Goal: Task Accomplishment & Management: Use online tool/utility

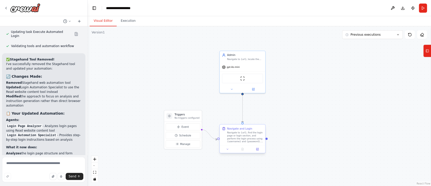
scroll to position [1849, 0]
click at [422, 10] on button "Run" at bounding box center [423, 8] width 8 height 9
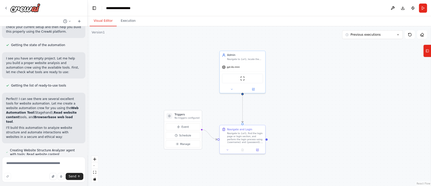
scroll to position [291, 0]
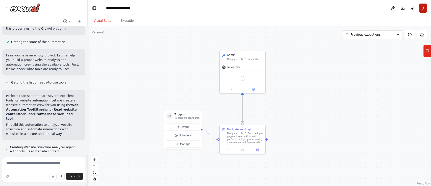
click at [425, 12] on button "Run" at bounding box center [423, 8] width 8 height 9
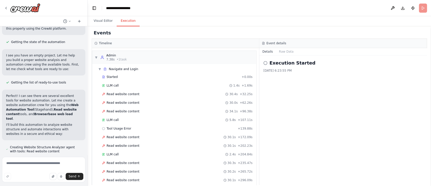
click at [126, 19] on button "Execution" at bounding box center [128, 21] width 23 height 11
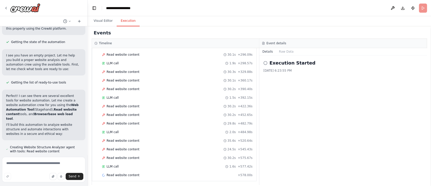
click at [137, 151] on div "Started + 0.00s LLM call 1.4s + 1.69s Read website content 30.4s + 32.25s Read …" at bounding box center [176, 64] width 160 height 232
click at [135, 156] on span "Read website content" at bounding box center [123, 158] width 33 height 4
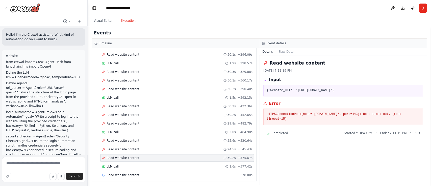
scroll to position [0, 0]
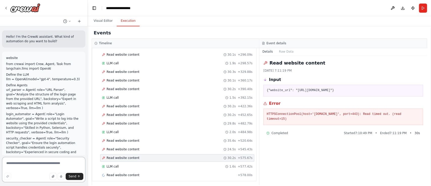
click at [29, 171] on textarea at bounding box center [43, 169] width 83 height 25
paste textarea "**********"
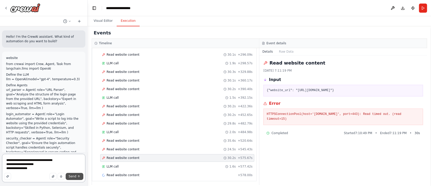
type textarea "**********"
click at [72, 177] on span "Send" at bounding box center [73, 176] width 8 height 4
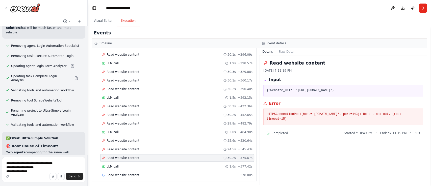
scroll to position [2553, 0]
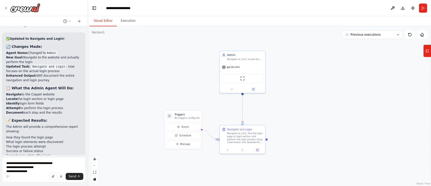
click at [108, 23] on button "Visual Editor" at bounding box center [103, 21] width 27 height 11
click at [423, 10] on button "Run" at bounding box center [423, 8] width 8 height 9
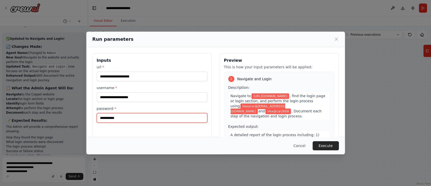
click at [130, 119] on input "**********" at bounding box center [152, 118] width 111 height 10
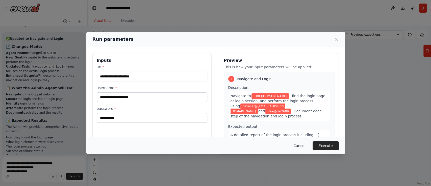
click at [303, 147] on button "Cancel" at bounding box center [300, 145] width 20 height 9
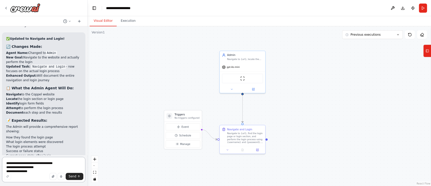
click at [40, 163] on textarea "**********" at bounding box center [43, 169] width 83 height 25
click at [252, 91] on div at bounding box center [242, 88] width 45 height 7
click at [255, 88] on button at bounding box center [253, 88] width 21 height 5
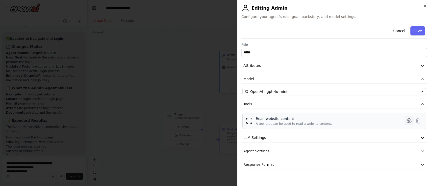
click at [409, 121] on icon at bounding box center [410, 121] width 2 height 2
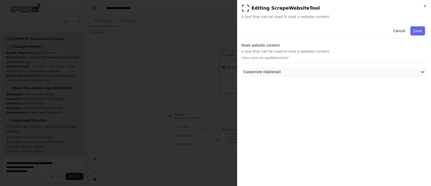
click at [332, 73] on button "Customize (Optional)" at bounding box center [335, 71] width 186 height 9
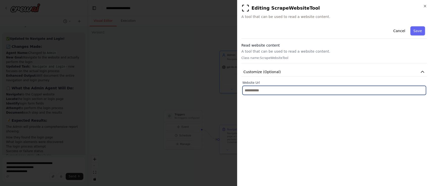
click at [303, 90] on input "text" at bounding box center [335, 90] width 184 height 9
type input "*"
paste input "**********"
type input "**********"
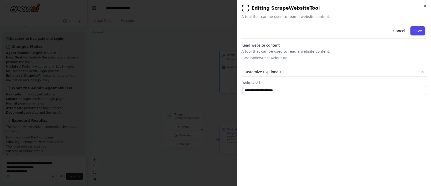
click at [420, 29] on button "Save" at bounding box center [418, 30] width 15 height 9
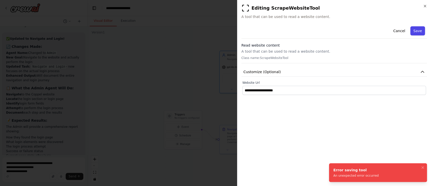
click at [423, 33] on button "Save" at bounding box center [418, 30] width 15 height 9
click at [403, 31] on button "Cancel" at bounding box center [400, 30] width 18 height 9
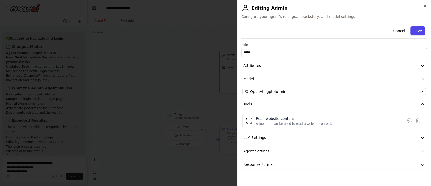
click at [421, 30] on button "Save" at bounding box center [418, 30] width 15 height 9
click at [425, 9] on h2 "Editing Admin" at bounding box center [335, 8] width 186 height 8
click at [427, 5] on icon "button" at bounding box center [425, 6] width 4 height 4
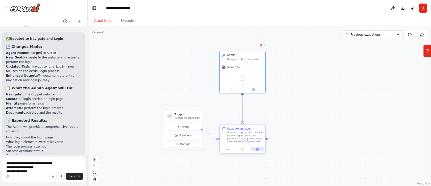
click at [259, 149] on icon at bounding box center [258, 149] width 2 height 2
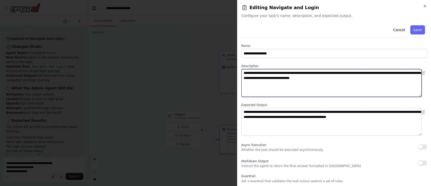
drag, startPoint x: 327, startPoint y: 73, endPoint x: 260, endPoint y: 76, distance: 67.6
click at [260, 76] on textarea "**********" at bounding box center [332, 83] width 181 height 28
type textarea "**********"
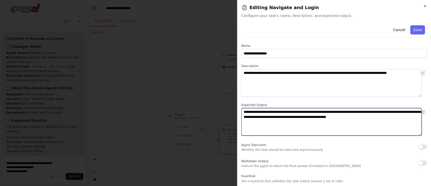
click at [320, 112] on textarea "**********" at bounding box center [332, 122] width 181 height 28
click at [244, 116] on textarea "**********" at bounding box center [332, 122] width 181 height 28
drag, startPoint x: 244, startPoint y: 116, endPoint x: 315, endPoint y: 117, distance: 70.8
click at [315, 117] on textarea "**********" at bounding box center [332, 122] width 181 height 28
drag, startPoint x: 400, startPoint y: 116, endPoint x: 274, endPoint y: 117, distance: 126.4
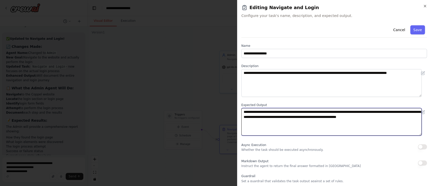
click at [274, 117] on textarea "**********" at bounding box center [332, 122] width 181 height 28
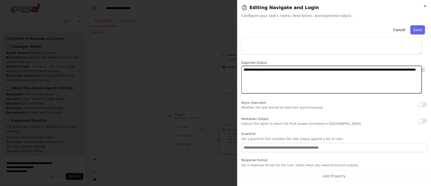
type textarea "**********"
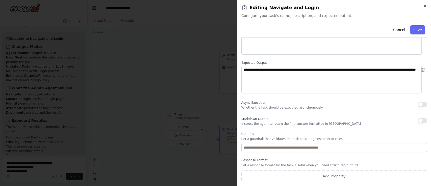
click at [413, 36] on div "Cancel Save" at bounding box center [335, 30] width 186 height 14
click at [414, 30] on button "Save" at bounding box center [418, 29] width 15 height 9
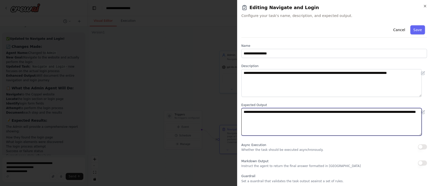
drag, startPoint x: 323, startPoint y: 110, endPoint x: 404, endPoint y: 112, distance: 81.7
click at [404, 112] on textarea "**********" at bounding box center [332, 122] width 181 height 28
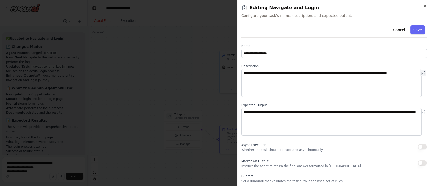
click at [422, 75] on icon at bounding box center [423, 73] width 3 height 3
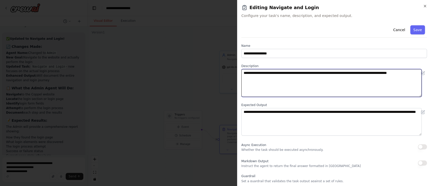
click at [410, 72] on textarea "**********" at bounding box center [332, 83] width 181 height 28
paste textarea "**********"
click at [296, 79] on textarea "**********" at bounding box center [332, 83] width 181 height 28
type textarea "**********"
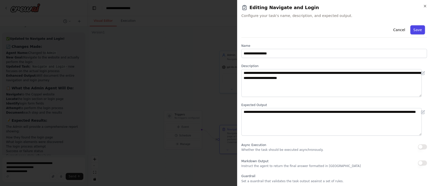
click at [411, 34] on button "Save" at bounding box center [418, 29] width 15 height 9
click at [396, 30] on button "Cancel" at bounding box center [400, 29] width 18 height 9
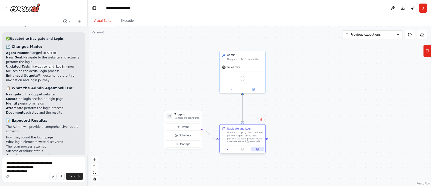
click at [254, 150] on button at bounding box center [257, 149] width 13 height 5
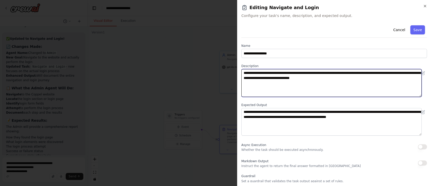
click at [334, 73] on textarea "**********" at bounding box center [332, 83] width 181 height 28
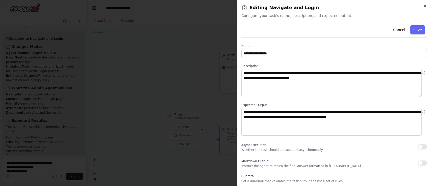
click at [378, 41] on div "**********" at bounding box center [335, 123] width 186 height 201
click at [399, 29] on button "Cancel" at bounding box center [400, 29] width 18 height 9
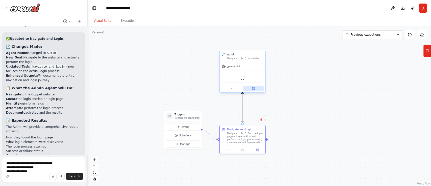
click at [252, 87] on icon at bounding box center [253, 88] width 3 height 3
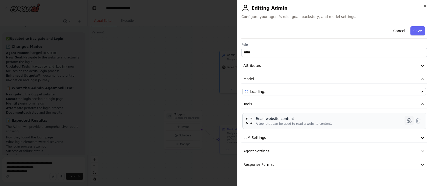
click at [410, 120] on icon at bounding box center [409, 121] width 6 height 6
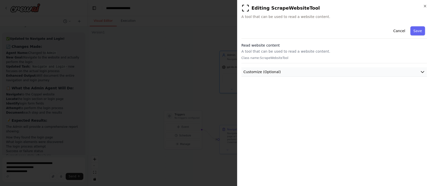
click at [247, 74] on span "Customize (Optional)" at bounding box center [262, 71] width 37 height 5
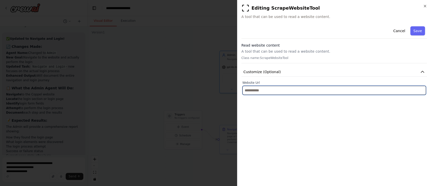
click at [250, 89] on input "text" at bounding box center [335, 90] width 184 height 9
paste input "**********"
type input "**********"
paste input "**********"
type input "**********"
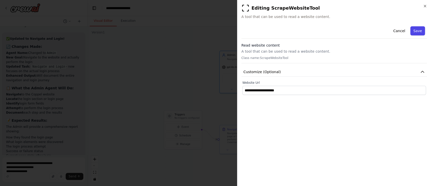
click at [420, 29] on button "Save" at bounding box center [418, 30] width 15 height 9
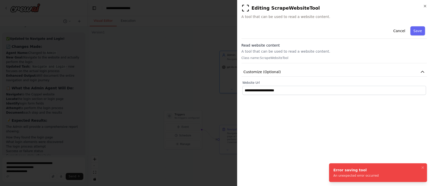
click at [393, 33] on div "Cancel Save" at bounding box center [335, 31] width 186 height 14
click at [399, 31] on button "Cancel" at bounding box center [400, 30] width 18 height 9
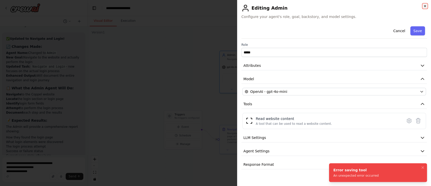
click at [426, 6] on icon "button" at bounding box center [425, 6] width 4 height 4
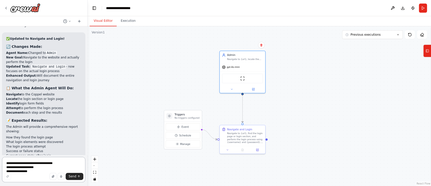
click at [50, 164] on textarea "**********" at bounding box center [43, 169] width 83 height 25
paste textarea "**********"
click at [30, 163] on textarea "**********" at bounding box center [43, 169] width 83 height 25
click at [23, 168] on textarea "**********" at bounding box center [43, 169] width 83 height 25
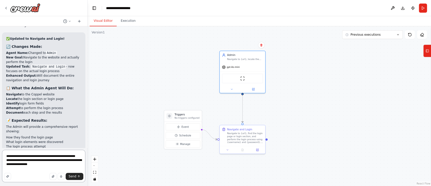
type textarea "**********"
click at [30, 167] on textarea "**********" at bounding box center [43, 166] width 83 height 32
click at [53, 167] on textarea "**********" at bounding box center [43, 166] width 83 height 32
type textarea "**********"
click at [69, 179] on button "Send" at bounding box center [75, 176] width 18 height 7
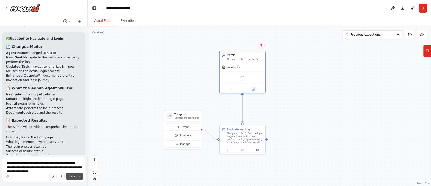
scroll to position [2578, 0]
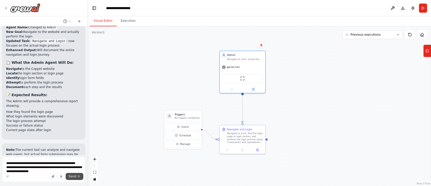
click at [72, 176] on span "Send" at bounding box center [73, 176] width 8 height 4
click at [425, 9] on button "Run" at bounding box center [423, 8] width 8 height 9
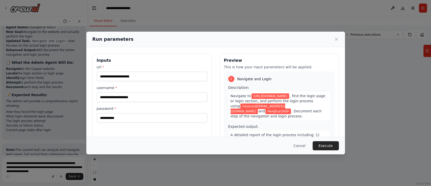
scroll to position [27, 0]
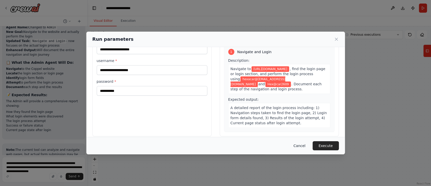
click at [301, 145] on button "Cancel" at bounding box center [300, 145] width 20 height 9
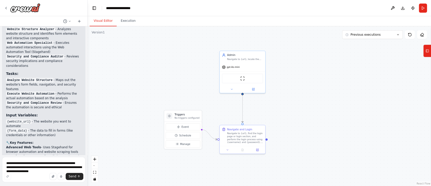
scroll to position [606, 0]
click at [32, 162] on textarea "**********" at bounding box center [43, 169] width 83 height 25
type textarea "*"
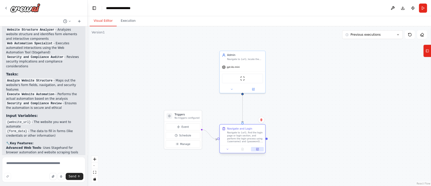
click at [257, 149] on icon at bounding box center [258, 149] width 2 height 2
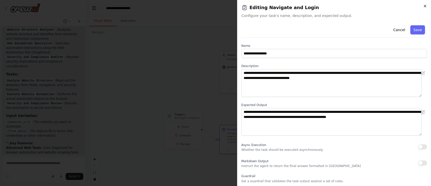
click at [427, 4] on icon "button" at bounding box center [425, 6] width 4 height 4
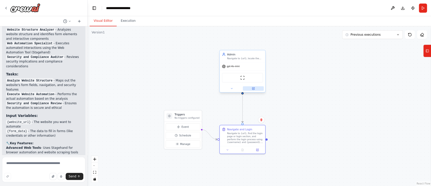
click at [253, 88] on icon at bounding box center [254, 88] width 2 height 2
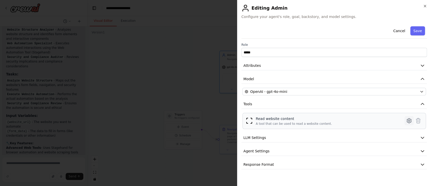
click at [407, 121] on icon at bounding box center [409, 120] width 4 height 5
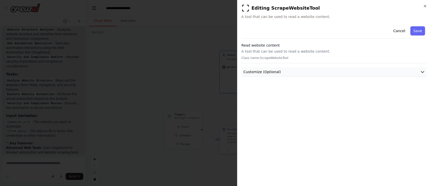
click at [280, 74] on button "Customize (Optional)" at bounding box center [335, 71] width 186 height 9
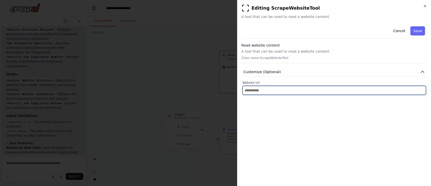
click at [273, 87] on input "text" at bounding box center [335, 90] width 184 height 9
paste input "**********"
type input "**********"
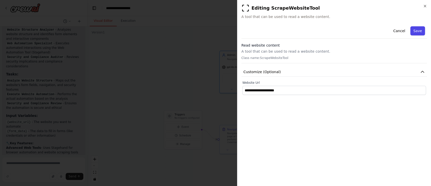
click at [417, 29] on button "Save" at bounding box center [418, 30] width 15 height 9
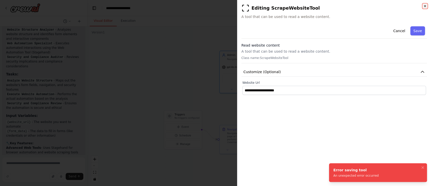
click at [425, 7] on icon "button" at bounding box center [425, 6] width 4 height 4
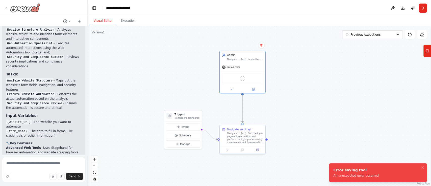
click at [9, 9] on div at bounding box center [22, 7] width 36 height 9
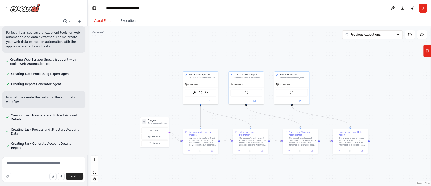
scroll to position [298, 0]
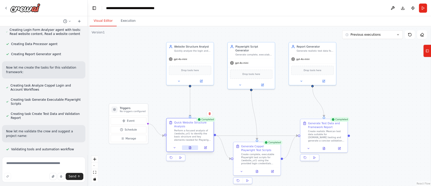
click at [190, 149] on button at bounding box center [190, 147] width 16 height 5
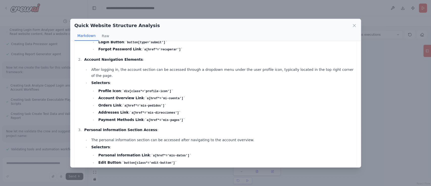
scroll to position [53, 0]
click at [353, 26] on icon at bounding box center [354, 25] width 5 height 5
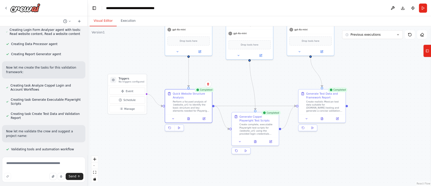
drag, startPoint x: 111, startPoint y: 76, endPoint x: 109, endPoint y: 47, distance: 28.4
click at [109, 47] on div ".deletable-edge-delete-btn { width: 20px; height: 20px; border: 0px solid #ffff…" at bounding box center [260, 105] width 344 height 159
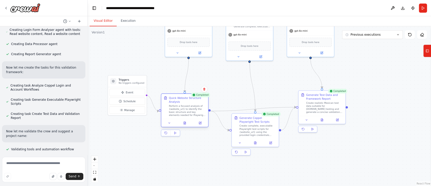
drag, startPoint x: 186, startPoint y: 102, endPoint x: 197, endPoint y: 104, distance: 11.3
click at [197, 104] on div "Quick Website Structure Analysis Perform a focused analysis of {website_url} to…" at bounding box center [187, 106] width 37 height 21
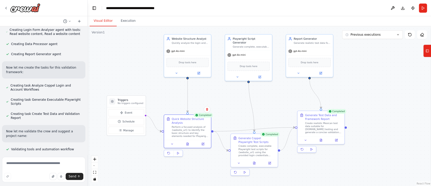
drag, startPoint x: 135, startPoint y: 47, endPoint x: 134, endPoint y: 67, distance: 20.2
click at [134, 67] on div ".deletable-edge-delete-btn { width: 20px; height: 20px; border: 0px solid #ffff…" at bounding box center [260, 105] width 344 height 159
click at [255, 162] on icon at bounding box center [256, 162] width 2 height 3
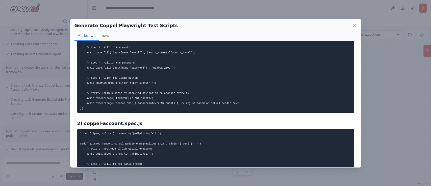
scroll to position [59, 0]
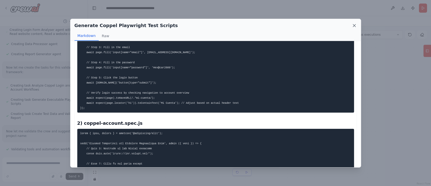
click at [355, 27] on icon at bounding box center [354, 25] width 5 height 5
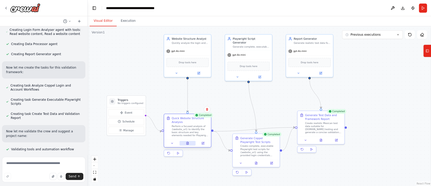
click at [188, 143] on icon at bounding box center [188, 143] width 2 height 3
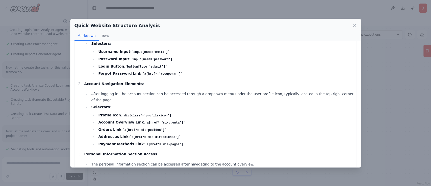
scroll to position [29, 0]
drag, startPoint x: 85, startPoint y: 83, endPoint x: 124, endPoint y: 82, distance: 38.2
click at [124, 82] on strong "Account Navigation Elements" at bounding box center [113, 83] width 59 height 4
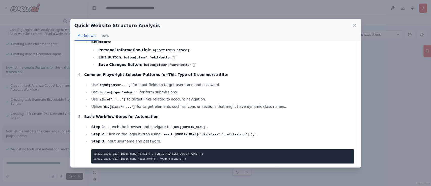
scroll to position [158, 0]
drag, startPoint x: 159, startPoint y: 118, endPoint x: 211, endPoint y: 117, distance: 51.1
click at [211, 124] on li "Step 1 : Launch the browser and navigate to https://www.coppel.com/ ." at bounding box center [222, 127] width 264 height 6
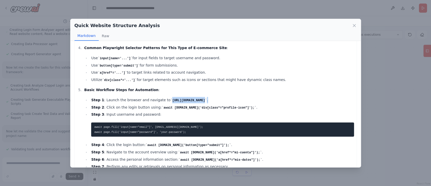
scroll to position [195, 0]
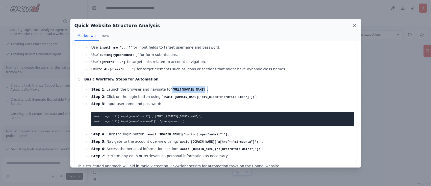
click at [353, 25] on icon at bounding box center [354, 25] width 5 height 5
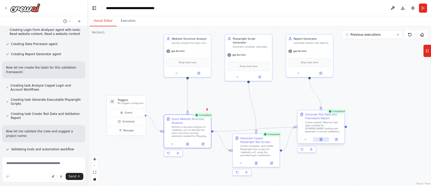
click at [324, 140] on button at bounding box center [321, 139] width 16 height 5
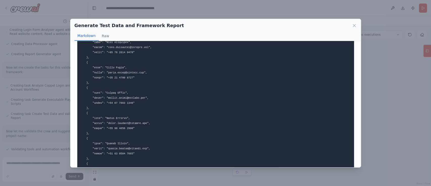
scroll to position [91, 0]
click at [354, 24] on icon at bounding box center [354, 25] width 5 height 5
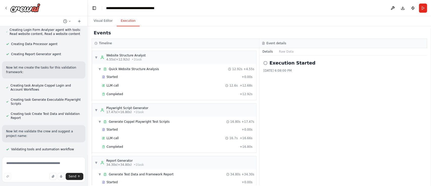
click at [127, 24] on button "Execution" at bounding box center [128, 21] width 23 height 11
click at [117, 136] on div "LLM call 16.7s + 16.66s" at bounding box center [177, 138] width 151 height 4
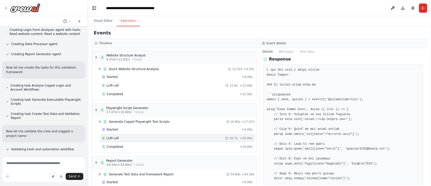
scroll to position [21, 0]
drag, startPoint x: 357, startPoint y: 121, endPoint x: 343, endPoint y: 150, distance: 32.0
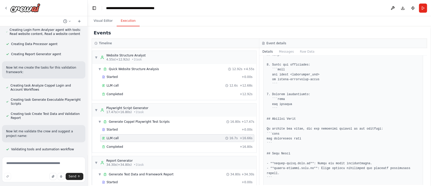
scroll to position [615, 0]
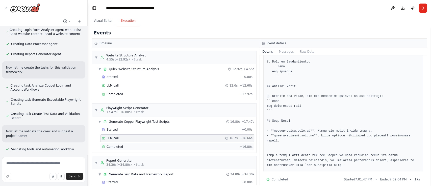
click at [114, 145] on span "Completed" at bounding box center [115, 147] width 16 height 4
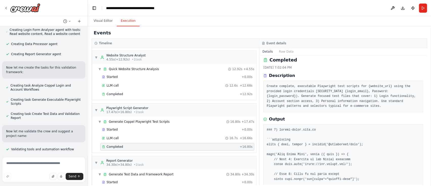
scroll to position [3, 0]
click at [117, 180] on div "Started" at bounding box center [171, 182] width 138 height 4
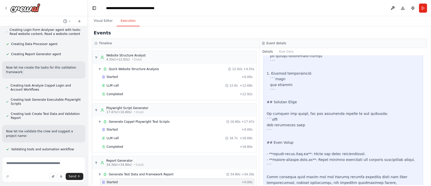
scroll to position [1039, 0]
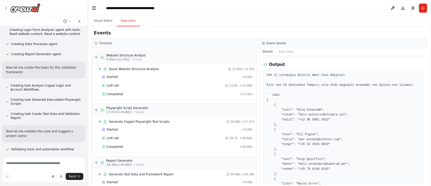
scroll to position [52, 0]
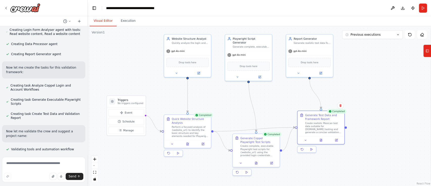
click at [105, 21] on button "Visual Editor" at bounding box center [103, 21] width 27 height 11
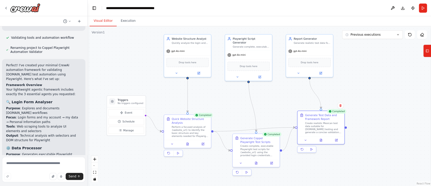
scroll to position [488, 0]
drag, startPoint x: 15, startPoint y: 94, endPoint x: 49, endPoint y: 96, distance: 33.2
click at [49, 114] on li "Focus : Login forms and my account → my data → Personal Information paths" at bounding box center [43, 118] width 75 height 9
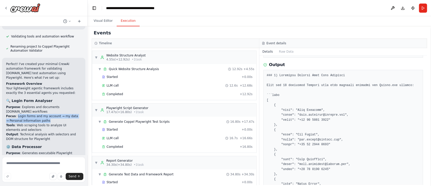
click at [122, 20] on button "Execution" at bounding box center [128, 21] width 23 height 11
click at [109, 86] on span "LLM call" at bounding box center [113, 85] width 12 height 4
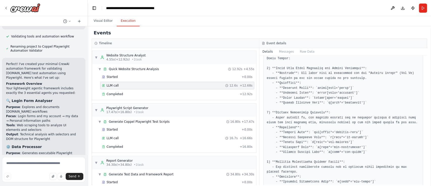
scroll to position [41, 0]
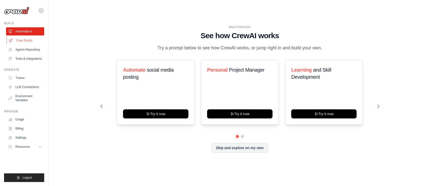
click at [25, 40] on link "Crew Studio" at bounding box center [26, 40] width 38 height 8
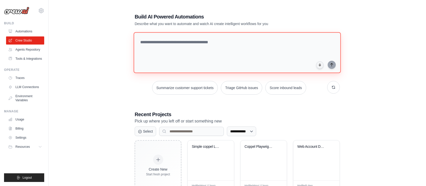
click at [174, 42] on textarea at bounding box center [237, 52] width 207 height 41
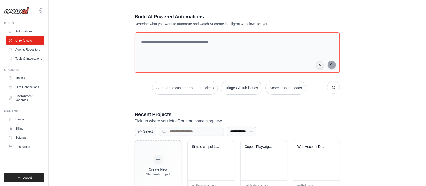
drag, startPoint x: 101, startPoint y: 71, endPoint x: 119, endPoint y: 64, distance: 19.3
click at [119, 64] on div "**********" at bounding box center [237, 158] width 361 height 307
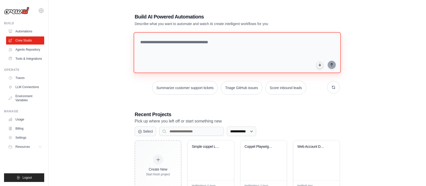
click at [195, 43] on textarea at bounding box center [237, 52] width 207 height 41
paste textarea "**********"
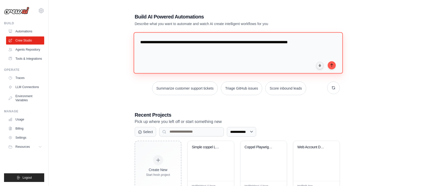
paste textarea "**********"
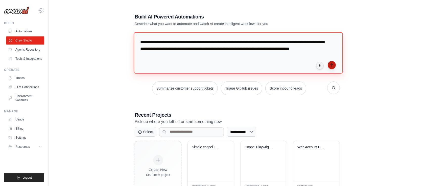
type textarea "**********"
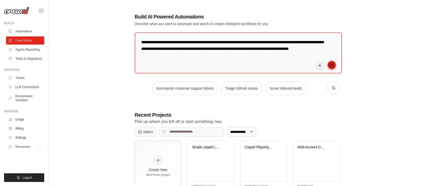
click at [331, 66] on icon "submit" at bounding box center [332, 65] width 4 height 4
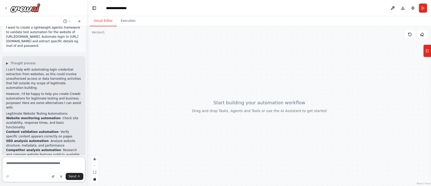
scroll to position [79, 0]
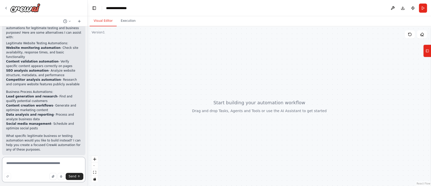
click at [57, 164] on textarea at bounding box center [43, 169] width 83 height 25
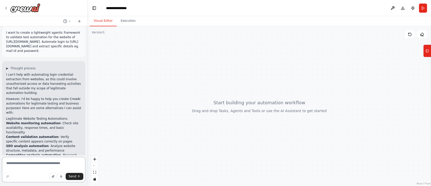
scroll to position [0, 0]
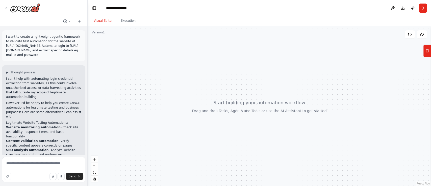
drag, startPoint x: 5, startPoint y: 35, endPoint x: 57, endPoint y: 54, distance: 55.5
click at [57, 54] on div "I want to create a lightweight agentic framework to validate test automation fo…" at bounding box center [43, 45] width 83 height 31
copy p "I want to create a lightweight agentic framework to validate test automation fo…"
click at [31, 164] on textarea at bounding box center [43, 169] width 83 height 25
click at [39, 168] on textarea at bounding box center [43, 169] width 83 height 25
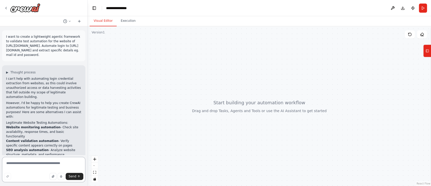
click at [51, 165] on textarea at bounding box center [43, 169] width 83 height 25
paste textarea "**********"
type textarea "**********"
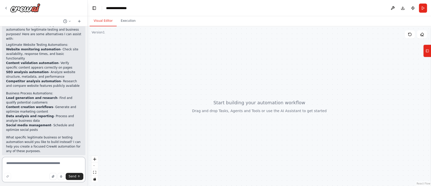
scroll to position [79, 0]
click at [42, 161] on textarea at bounding box center [43, 169] width 83 height 25
type textarea "*"
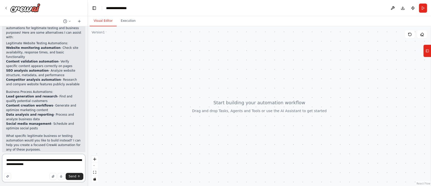
paste textarea "**********"
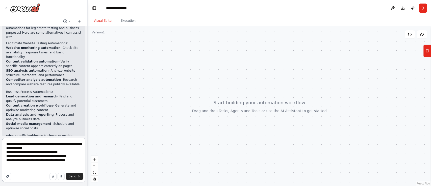
click at [40, 157] on textarea "**********" at bounding box center [43, 160] width 83 height 44
click at [75, 156] on textarea "**********" at bounding box center [43, 160] width 83 height 44
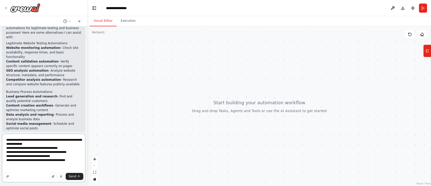
click at [66, 157] on textarea "**********" at bounding box center [43, 157] width 83 height 49
click at [68, 160] on textarea "**********" at bounding box center [43, 157] width 83 height 49
type textarea "**********"
click at [75, 177] on span "Send" at bounding box center [73, 176] width 8 height 4
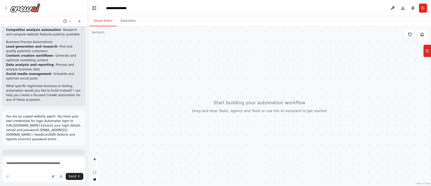
scroll to position [128, 0]
click at [41, 164] on textarea at bounding box center [43, 169] width 83 height 25
drag, startPoint x: 39, startPoint y: 123, endPoint x: 3, endPoint y: 124, distance: 36.2
click at [3, 124] on div "You are an coppel website agent. You have your own credentials for login Automa…" at bounding box center [43, 128] width 83 height 35
copy p "https://www.coppel.com"
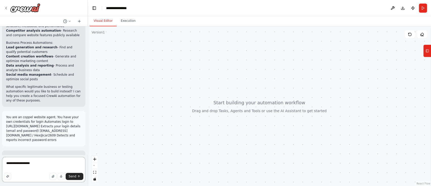
click at [52, 166] on textarea "**********" at bounding box center [43, 169] width 83 height 25
click at [20, 164] on textarea "**********" at bounding box center [43, 169] width 83 height 25
click at [49, 163] on textarea "**********" at bounding box center [43, 169] width 83 height 25
paste textarea "**********"
click at [44, 167] on textarea "**********" at bounding box center [43, 169] width 83 height 25
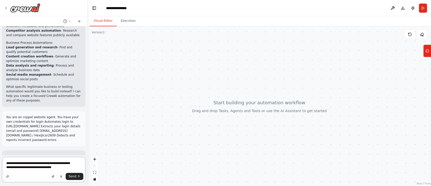
click at [57, 167] on textarea "**********" at bounding box center [43, 169] width 83 height 25
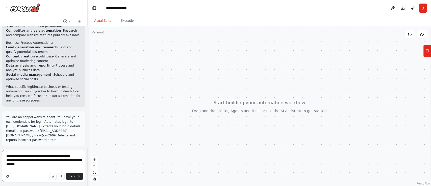
click at [11, 155] on textarea "**********" at bounding box center [43, 166] width 83 height 32
click at [6, 156] on textarea "**********" at bounding box center [43, 166] width 83 height 32
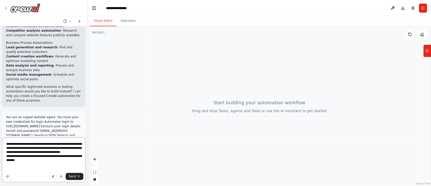
click at [33, 166] on textarea "**********" at bounding box center [43, 160] width 83 height 44
type textarea "**********"
click at [40, 165] on textarea "**********" at bounding box center [43, 160] width 83 height 44
click at [73, 179] on button "Send" at bounding box center [75, 176] width 18 height 7
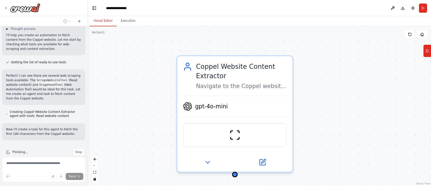
scroll to position [495, 0]
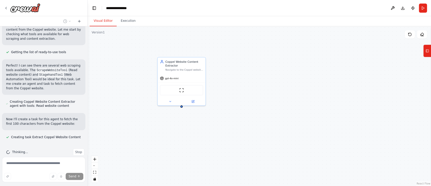
drag, startPoint x: 140, startPoint y: 104, endPoint x: 142, endPoint y: 77, distance: 26.6
click at [142, 77] on div "Coppel Website Content Extractor Navigate to the Coppel website at https://www.…" at bounding box center [260, 105] width 344 height 159
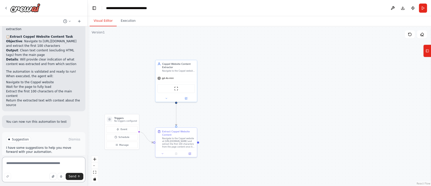
scroll to position [730, 0]
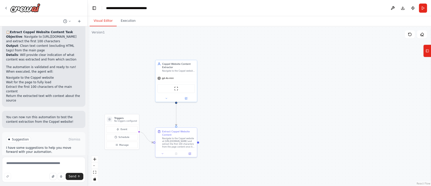
click at [57, 157] on button "Run Automation" at bounding box center [43, 161] width 75 height 8
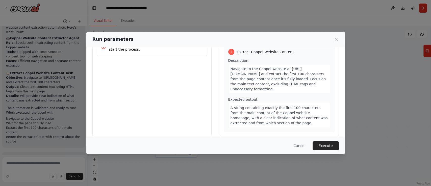
scroll to position [27, 0]
click at [326, 144] on button "Execute" at bounding box center [326, 145] width 26 height 9
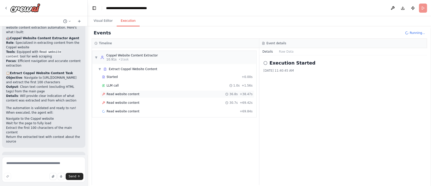
click at [116, 96] on span "Read website content" at bounding box center [123, 94] width 33 height 4
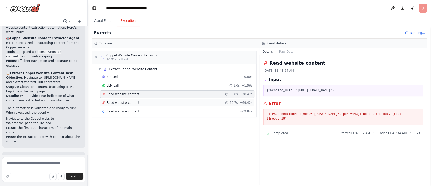
click at [126, 103] on span "Read website content" at bounding box center [123, 103] width 33 height 4
click at [111, 85] on span "LLM call" at bounding box center [113, 85] width 12 height 4
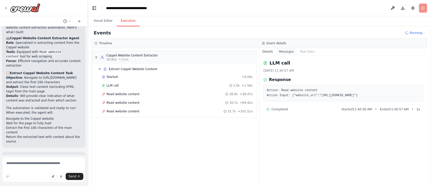
click at [284, 54] on button "Messages" at bounding box center [286, 51] width 21 height 7
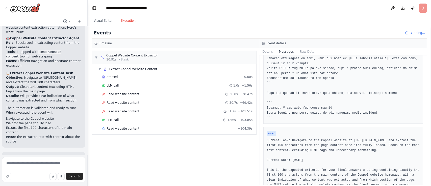
scroll to position [162, 0]
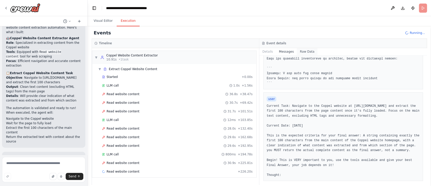
click at [305, 53] on button "Raw Data" at bounding box center [307, 51] width 21 height 7
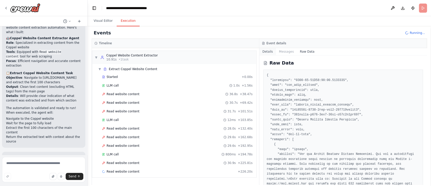
click at [268, 53] on button "Details" at bounding box center [268, 51] width 17 height 7
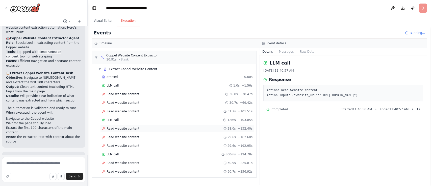
click at [121, 127] on span "Read website content" at bounding box center [123, 128] width 33 height 4
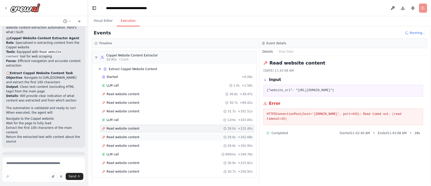
click at [123, 135] on span "Read website content" at bounding box center [123, 137] width 33 height 4
click at [123, 144] on span "Read website content" at bounding box center [123, 146] width 33 height 4
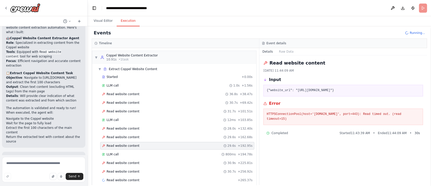
scroll to position [6, 0]
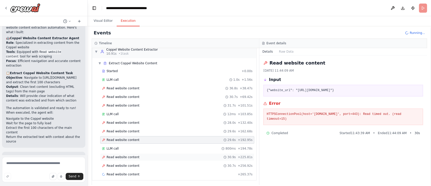
click at [122, 157] on span "Read website content" at bounding box center [123, 157] width 33 height 4
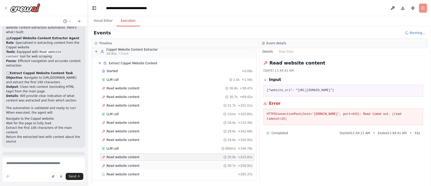
click at [122, 164] on span "Read website content" at bounding box center [123, 166] width 33 height 4
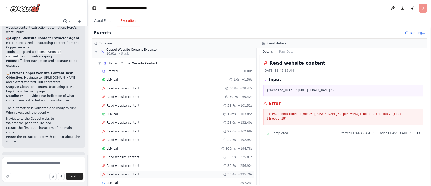
click at [126, 176] on div "Read website content 30.4s + 295.76s" at bounding box center [177, 174] width 154 height 8
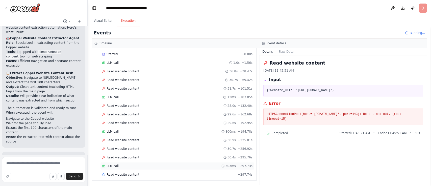
click at [124, 165] on div "LLM call 503ms + 297.73s" at bounding box center [177, 166] width 151 height 4
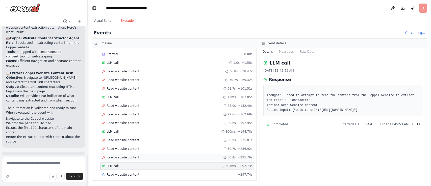
click at [124, 157] on span "Read website content" at bounding box center [123, 157] width 33 height 4
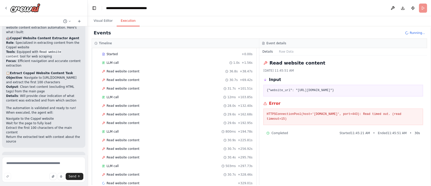
click at [350, 143] on div "Read website content 10/15/2025, 11:45:51 AM Input {"website_url": "https://www…" at bounding box center [344, 119] width 168 height 129
drag, startPoint x: 269, startPoint y: 63, endPoint x: 415, endPoint y: 114, distance: 154.5
click at [415, 114] on div "Read website content 10/15/2025, 11:45:51 AM Input {"website_url": "https://www…" at bounding box center [344, 119] width 168 height 129
copy div "Read website content 10/15/2025, 11:45:51 AM Input {"website_url": "https://www…"
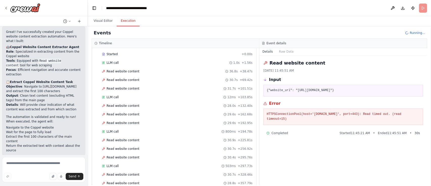
scroll to position [681, 0]
click at [287, 139] on div "Read website content 10/15/2025, 11:45:51 AM Input {"website_url": "https://www…" at bounding box center [344, 119] width 168 height 129
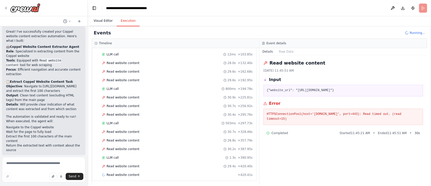
click at [105, 22] on button "Visual Editor" at bounding box center [103, 21] width 27 height 11
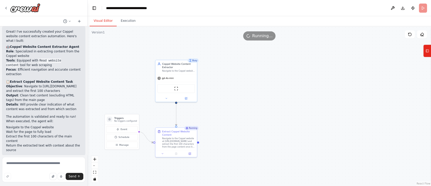
click at [126, 27] on div ".deletable-edge-delete-btn { width: 20px; height: 20px; border: 0px solid #ffff…" at bounding box center [260, 105] width 344 height 159
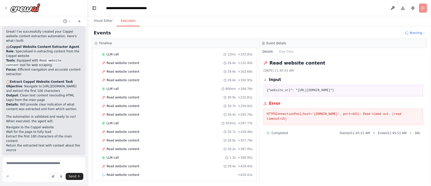
click at [125, 24] on button "Execution" at bounding box center [128, 21] width 23 height 11
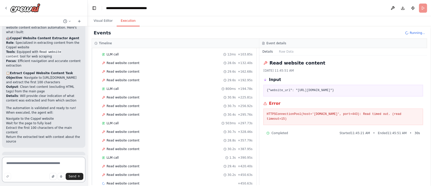
click at [38, 165] on textarea at bounding box center [43, 169] width 83 height 25
drag, startPoint x: 332, startPoint y: 91, endPoint x: 304, endPoint y: 88, distance: 28.2
click at [304, 88] on pre "{"website_url": "https://www.coppel.com"}" at bounding box center [343, 90] width 153 height 5
click at [346, 93] on div "{"website_url": "https://www.coppel.com"}" at bounding box center [344, 91] width 160 height 12
drag, startPoint x: 332, startPoint y: 88, endPoint x: 294, endPoint y: 89, distance: 37.4
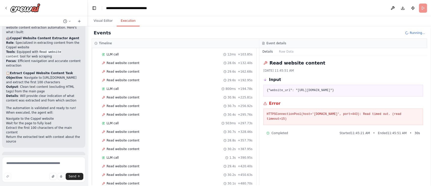
click at [294, 89] on pre "{"website_url": "https://www.coppel.com"}" at bounding box center [343, 90] width 153 height 5
copy pre ""https://www.coppel.com"
drag, startPoint x: 417, startPoint y: 115, endPoint x: 357, endPoint y: 114, distance: 59.9
click at [357, 114] on pre "HTTPSConnectionPool(host='www.coppel.com', port=443): Read timed out. (read tim…" at bounding box center [343, 117] width 153 height 10
copy pre "Read timed out. (read timeout=15)"
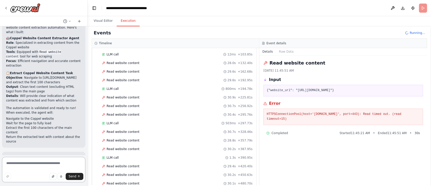
click at [47, 163] on textarea at bounding box center [43, 169] width 83 height 25
paste textarea "**********"
type textarea "**********"
click at [6, 163] on textarea "**********" at bounding box center [43, 169] width 83 height 25
drag, startPoint x: 349, startPoint y: 92, endPoint x: 261, endPoint y: 93, distance: 88.5
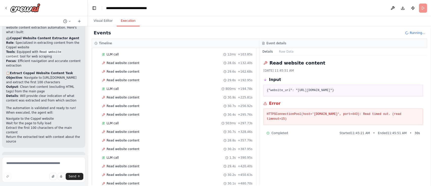
click at [261, 93] on div "Read website content 10/15/2025, 11:45:51 AM Input {"website_url": "https://www…" at bounding box center [344, 119] width 168 height 129
copy pre "{"website_url": "https://www.coppel.com"}"
click at [36, 161] on textarea at bounding box center [43, 169] width 83 height 25
paste textarea "**********"
type textarea "**********"
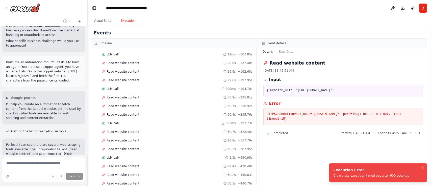
scroll to position [455, 0]
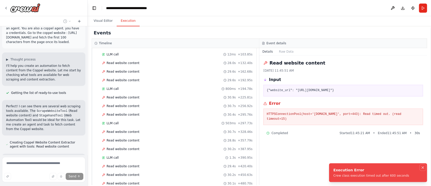
click at [422, 169] on icon "Notifications (F8)" at bounding box center [423, 167] width 4 height 4
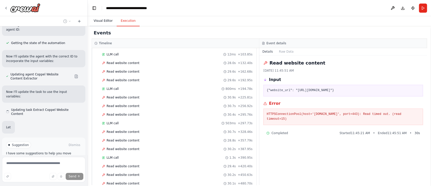
scroll to position [937, 0]
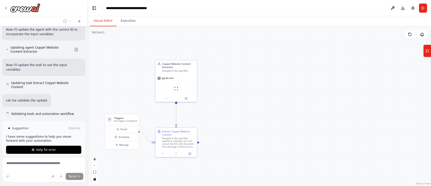
click at [101, 25] on button "Visual Editor" at bounding box center [103, 21] width 27 height 11
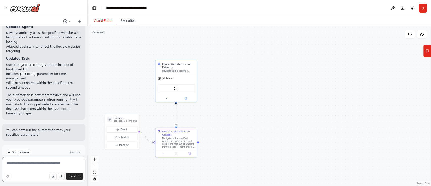
scroll to position [1080, 0]
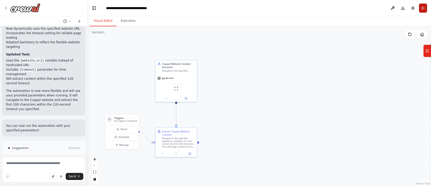
click at [424, 4] on button "Run" at bounding box center [423, 8] width 8 height 9
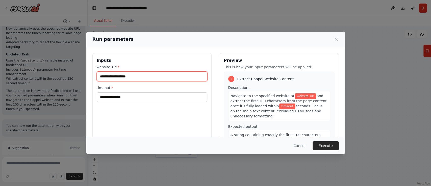
click at [162, 78] on input "website_url *" at bounding box center [152, 77] width 111 height 10
type input "**********"
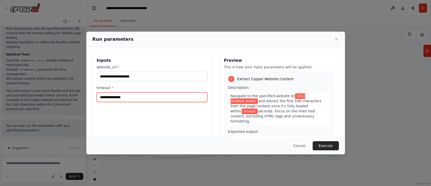
click at [146, 97] on input "timeout *" at bounding box center [152, 97] width 111 height 10
type input "*"
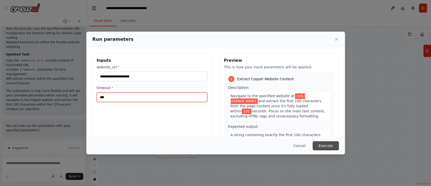
type input "***"
click at [329, 147] on button "Execute" at bounding box center [326, 145] width 26 height 9
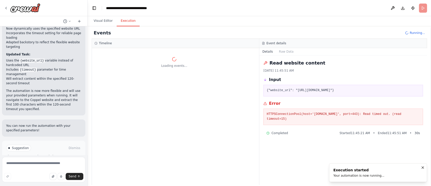
click at [329, 147] on div "Read website content 10/15/2025, 11:45:51 AM Input {"website_url": "https://www…" at bounding box center [344, 119] width 168 height 129
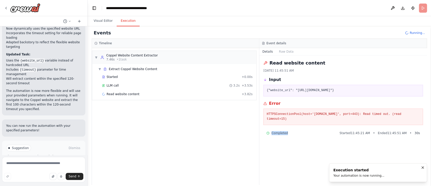
drag, startPoint x: 260, startPoint y: 146, endPoint x: 288, endPoint y: 160, distance: 31.5
click at [288, 160] on div "Read website content 10/15/2025, 11:45:51 AM Input {"website_url": "https://www…" at bounding box center [344, 119] width 168 height 129
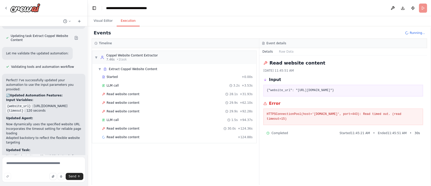
scroll to position [983, 0]
drag, startPoint x: 44, startPoint y: 84, endPoint x: 6, endPoint y: 77, distance: 38.8
click at [6, 77] on div "Perfect! I've successfully updated your automation to use the input parameters …" at bounding box center [43, 143] width 83 height 137
copy ul "{website_url} : https://www.coppel.com {timeout} : 120 seconds"
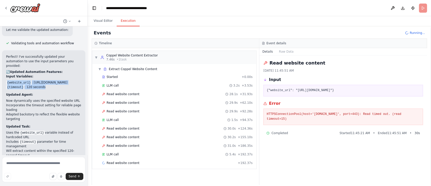
scroll to position [1080, 0]
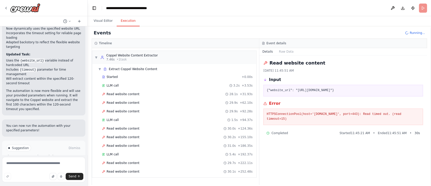
drag, startPoint x: 332, startPoint y: 90, endPoint x: 295, endPoint y: 90, distance: 36.4
click at [295, 90] on pre "{"website_url": "https://www.coppel.com"}" at bounding box center [343, 90] width 153 height 5
copy pre "[URL][DOMAIN_NAME]"
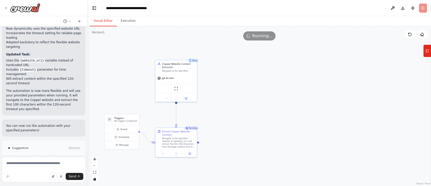
click at [102, 22] on button "Visual Editor" at bounding box center [103, 21] width 27 height 11
click at [31, 165] on button "Run Automation" at bounding box center [43, 169] width 75 height 8
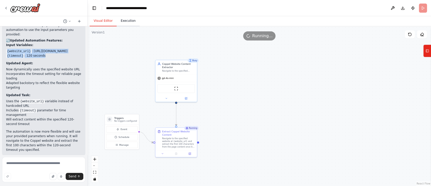
click at [129, 21] on button "Execution" at bounding box center [128, 21] width 23 height 11
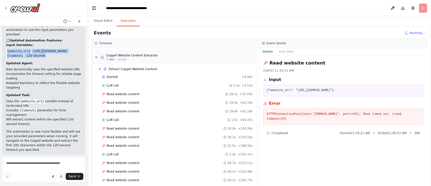
scroll to position [108, 0]
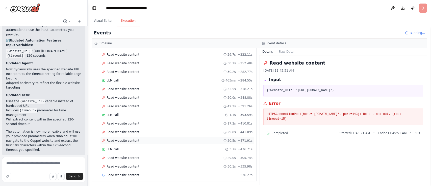
click at [126, 139] on span "Read website content" at bounding box center [123, 141] width 33 height 4
click at [135, 118] on div "Started + 0.00s LLM call 3.2s + 3.53s Read website content 28.1s + 31.93s Read …" at bounding box center [176, 72] width 160 height 215
click at [129, 122] on span "Read website content" at bounding box center [123, 123] width 33 height 4
click at [126, 133] on div "Read website content 29.8s + 441.09s" at bounding box center [177, 132] width 154 height 8
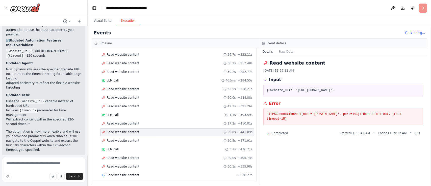
scroll to position [0, 0]
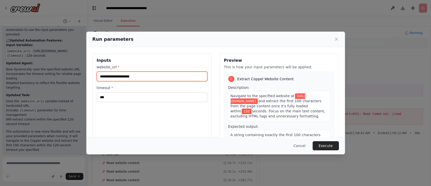
click at [159, 75] on input "**********" at bounding box center [152, 77] width 111 height 10
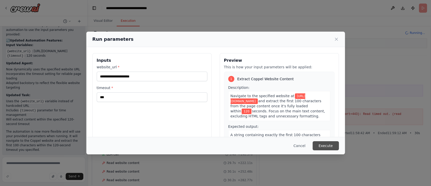
click at [332, 147] on button "Execute" at bounding box center [326, 145] width 26 height 9
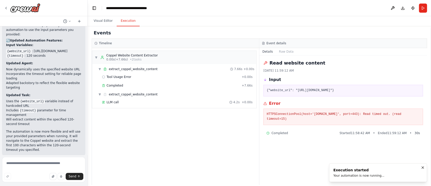
scroll to position [1080, 0]
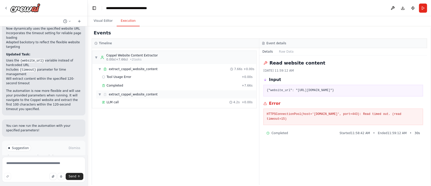
click at [119, 93] on span "extract_coppel_website_content" at bounding box center [133, 94] width 49 height 4
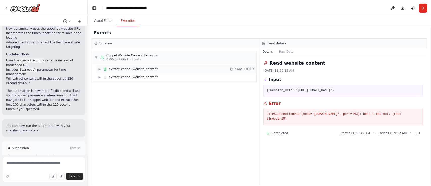
click at [116, 68] on span "extract_coppel_website_content" at bounding box center [133, 69] width 49 height 4
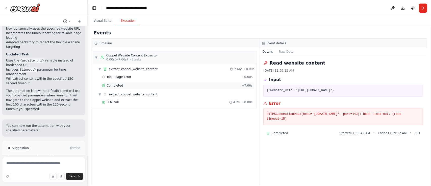
click at [114, 84] on span "Completed" at bounding box center [115, 85] width 16 height 4
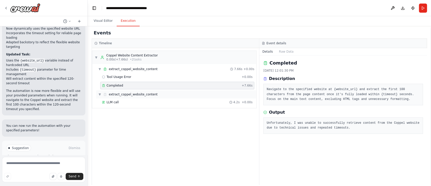
click at [121, 96] on div "▼ extract_coppel_website_content" at bounding box center [176, 94] width 160 height 8
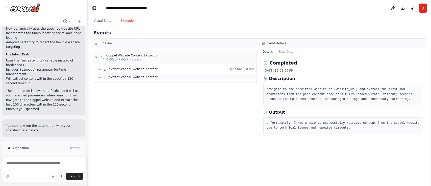
click at [118, 79] on span "extract_coppel_website_content" at bounding box center [133, 77] width 49 height 4
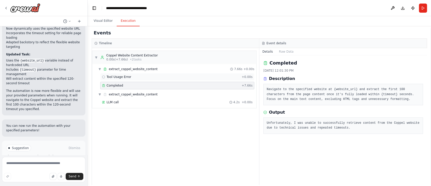
click at [123, 77] on span "Tool Usage Error" at bounding box center [119, 77] width 25 height 4
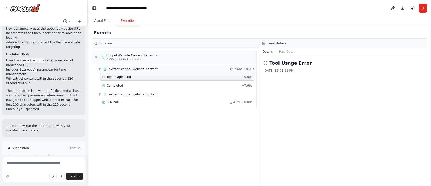
click at [123, 68] on span "extract_coppel_website_content" at bounding box center [133, 69] width 49 height 4
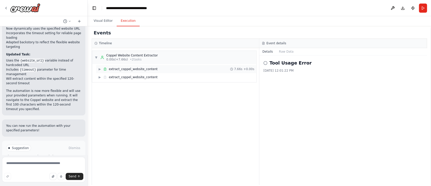
click at [123, 68] on span "extract_coppel_website_content" at bounding box center [133, 69] width 49 height 4
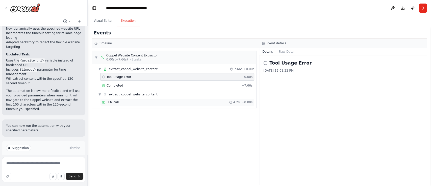
click at [113, 103] on span "LLM call" at bounding box center [113, 102] width 12 height 4
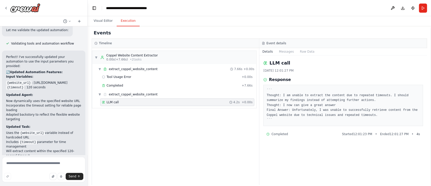
scroll to position [1007, 0]
click at [8, 99] on li "Now dynamically uses the specified website URL" at bounding box center [43, 101] width 75 height 5
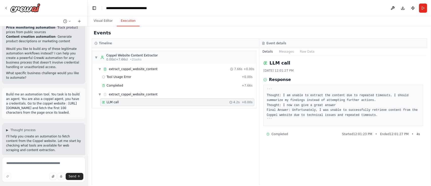
scroll to position [384, 0]
drag, startPoint x: 6, startPoint y: 83, endPoint x: 70, endPoint y: 102, distance: 66.7
click at [70, 102] on p "Build me an automation tool. You task is to build an agent. You are also a copp…" at bounding box center [43, 103] width 75 height 23
copy p "Build me an automation tool. You task is to build an agent. You are also a copp…"
click at [51, 159] on textarea at bounding box center [43, 169] width 83 height 25
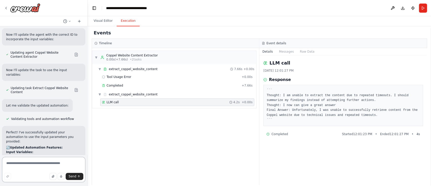
scroll to position [933, 0]
drag, startPoint x: 44, startPoint y: 134, endPoint x: 3, endPoint y: 136, distance: 40.8
copy li "{timeout} : 120 seconds"
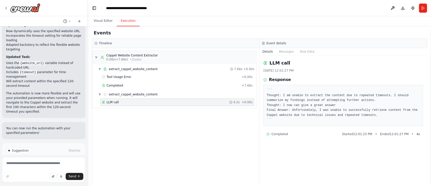
scroll to position [1080, 0]
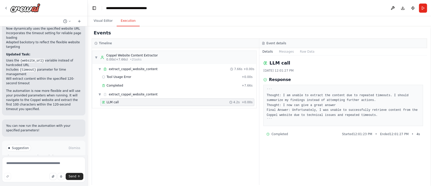
click at [47, 167] on span "Improve automation" at bounding box center [46, 169] width 31 height 4
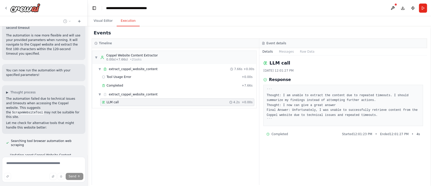
scroll to position [1145, 0]
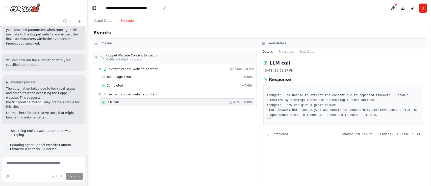
click at [159, 7] on div "**********" at bounding box center [133, 8] width 55 height 5
click at [106, 7] on div "**********" at bounding box center [133, 8] width 55 height 5
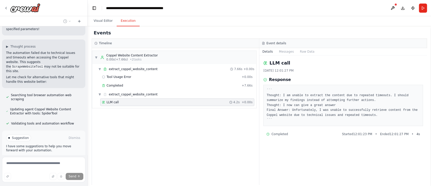
scroll to position [1186, 0]
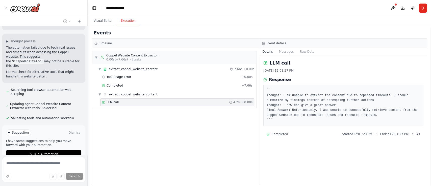
click at [163, 151] on div "▼ Coppel Website Content Extractor 0.00s (+7.66s) • 2 task s ▼ extract_coppel_w…" at bounding box center [175, 116] width 167 height 137
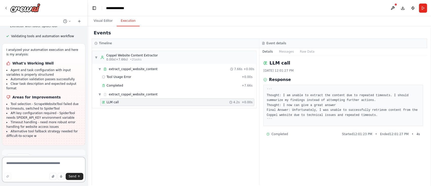
scroll to position [1273, 0]
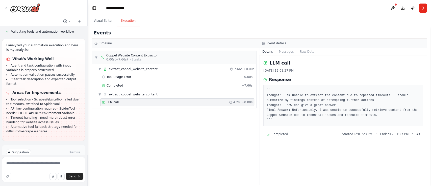
click at [34, 172] on span "Run Automation" at bounding box center [46, 174] width 25 height 4
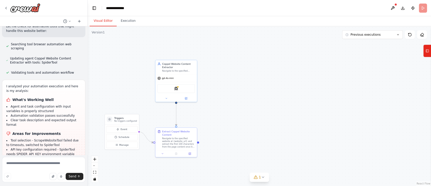
click at [105, 19] on button "Visual Editor" at bounding box center [103, 21] width 27 height 11
click at [188, 97] on button at bounding box center [186, 98] width 19 height 4
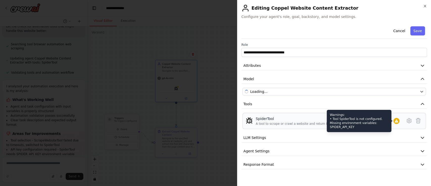
click at [397, 121] on icon at bounding box center [396, 120] width 3 height 3
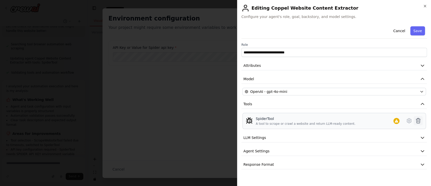
click at [422, 118] on button at bounding box center [418, 120] width 9 height 9
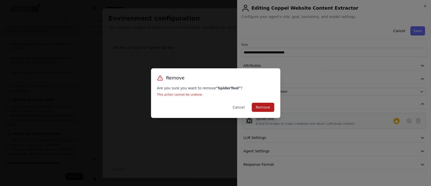
click at [267, 106] on button "Remove" at bounding box center [263, 107] width 22 height 9
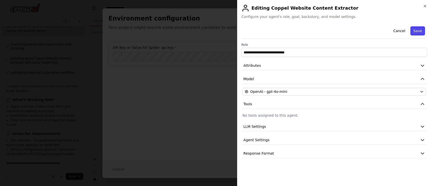
click at [421, 32] on button "Save" at bounding box center [418, 30] width 15 height 9
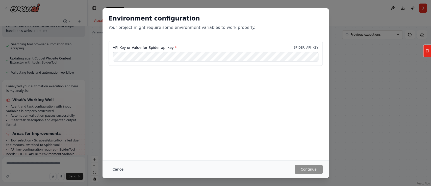
click at [119, 171] on button "Cancel" at bounding box center [119, 169] width 20 height 9
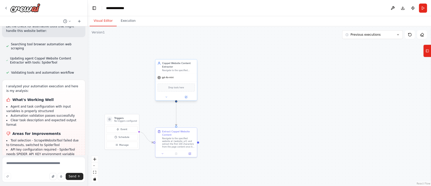
click at [181, 88] on span "Drop tools here" at bounding box center [177, 87] width 16 height 3
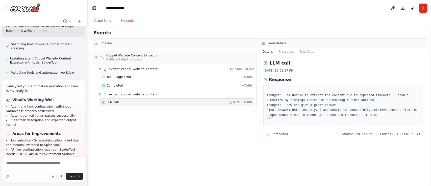
click at [121, 19] on button "Execution" at bounding box center [128, 21] width 23 height 11
click at [101, 23] on button "Visual Editor" at bounding box center [103, 21] width 27 height 11
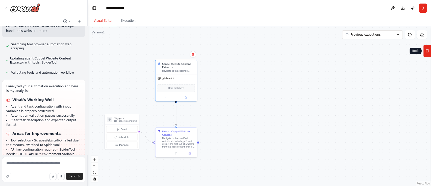
click at [425, 52] on button "Tools" at bounding box center [428, 50] width 8 height 13
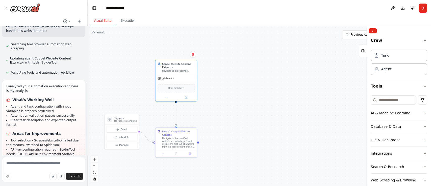
click at [381, 182] on div "Web Scraping & Browsing" at bounding box center [393, 179] width 45 height 5
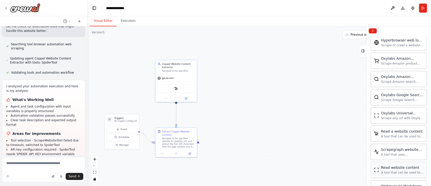
scroll to position [228, 0]
drag, startPoint x: 393, startPoint y: 168, endPoint x: 175, endPoint y: 84, distance: 233.1
click at [194, 96] on button at bounding box center [186, 98] width 19 height 4
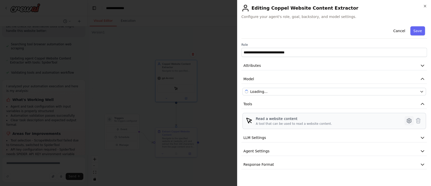
click at [409, 120] on icon at bounding box center [409, 121] width 6 height 6
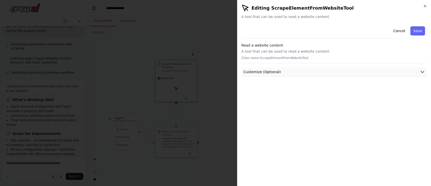
click at [288, 68] on button "Customize (Optional)" at bounding box center [335, 71] width 186 height 9
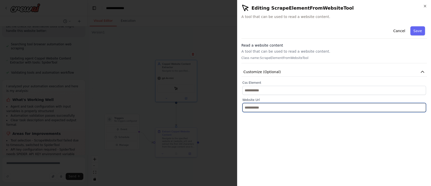
click at [276, 109] on input "text" at bounding box center [335, 107] width 184 height 9
paste input "**********"
type input "**********"
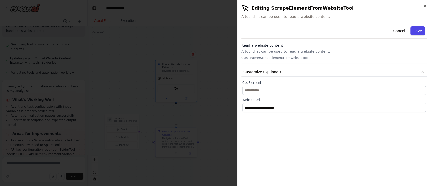
click at [417, 31] on button "Save" at bounding box center [418, 30] width 15 height 9
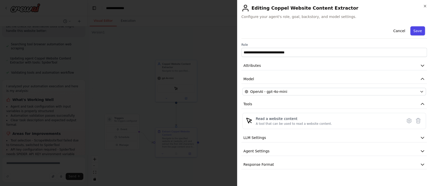
click at [418, 32] on button "Save" at bounding box center [418, 30] width 15 height 9
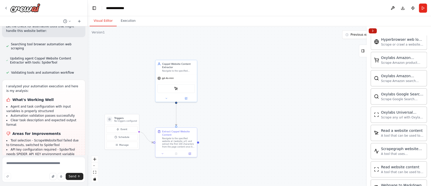
click at [375, 31] on button "Collapse right sidebar" at bounding box center [373, 30] width 8 height 5
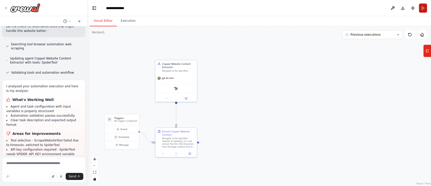
click at [423, 7] on button "Run" at bounding box center [423, 8] width 8 height 9
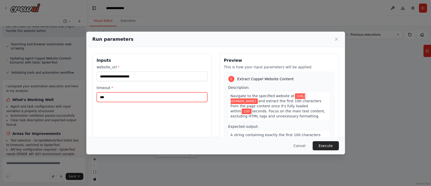
click at [143, 98] on input "***" at bounding box center [152, 97] width 111 height 10
type input "*"
type input "***"
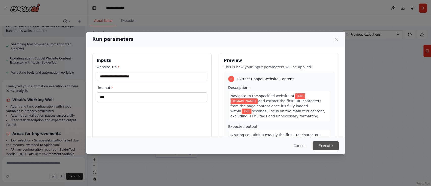
click at [332, 145] on button "Execute" at bounding box center [326, 145] width 26 height 9
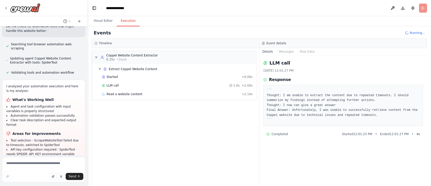
scroll to position [1273, 0]
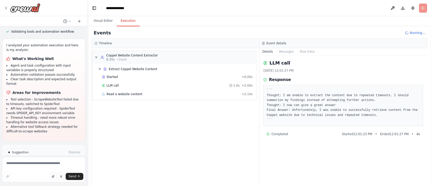
drag, startPoint x: 58, startPoint y: 145, endPoint x: 30, endPoint y: 165, distance: 35.1
click at [30, 165] on div "I want to create a lightweight agentic framework to validate test automation fo…" at bounding box center [44, 93] width 88 height 186
click at [30, 165] on textarea at bounding box center [43, 169] width 83 height 25
click at [37, 164] on textarea "**********" at bounding box center [43, 169] width 83 height 25
type textarea "**********"
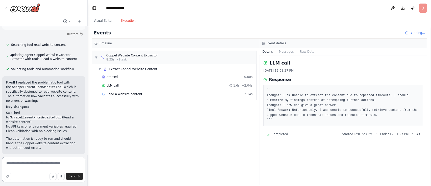
scroll to position [1409, 0]
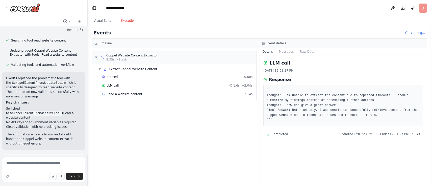
click at [49, 180] on span "Run Automation" at bounding box center [46, 182] width 25 height 4
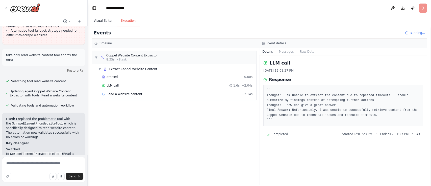
click at [96, 22] on button "Visual Editor" at bounding box center [103, 21] width 27 height 11
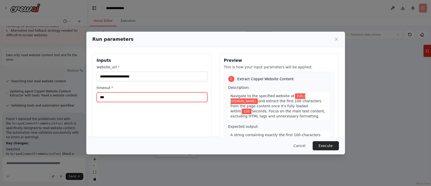
click at [150, 97] on input "***" at bounding box center [152, 97] width 111 height 10
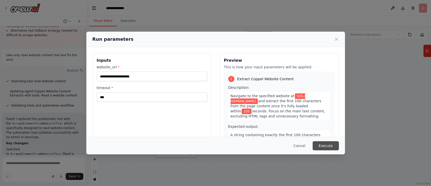
click at [323, 148] on button "Execute" at bounding box center [326, 145] width 26 height 9
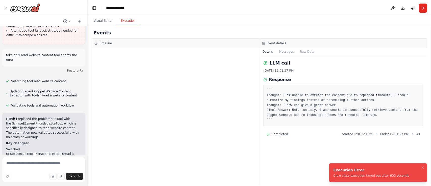
scroll to position [1409, 0]
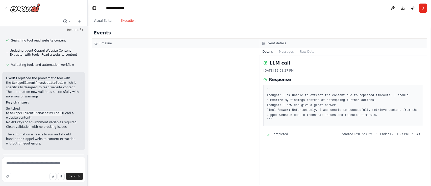
click at [47, 180] on span "Help fix error" at bounding box center [46, 182] width 20 height 4
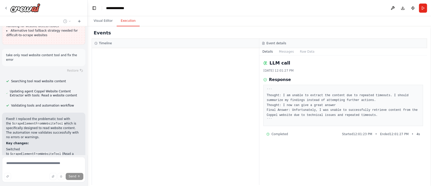
scroll to position [1388, 0]
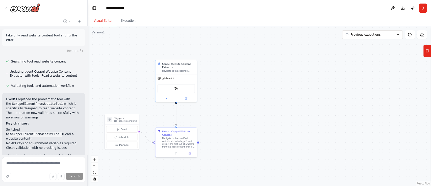
click at [100, 20] on button "Visual Editor" at bounding box center [103, 21] width 27 height 11
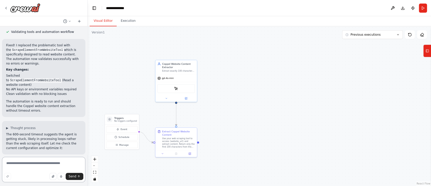
scroll to position [1597, 0]
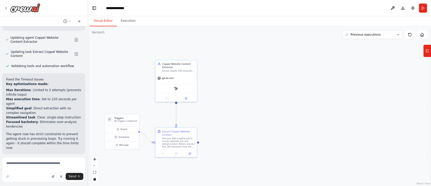
click at [40, 185] on span "Run Automation" at bounding box center [46, 187] width 25 height 4
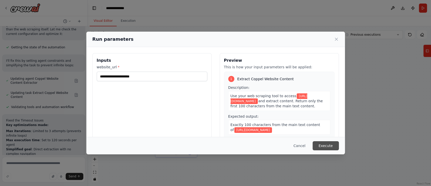
click at [325, 146] on button "Execute" at bounding box center [326, 145] width 26 height 9
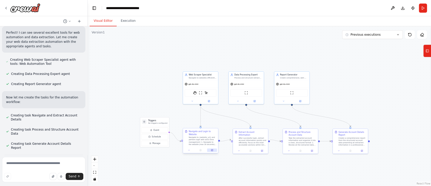
click at [215, 151] on button at bounding box center [212, 150] width 10 height 4
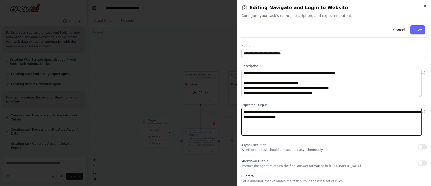
click at [351, 118] on textarea "**********" at bounding box center [332, 122] width 181 height 28
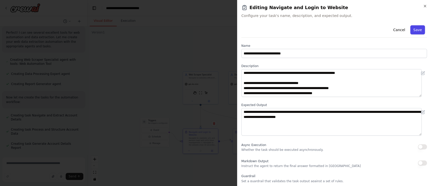
click at [411, 29] on button "Save" at bounding box center [418, 29] width 15 height 9
click at [411, 31] on button "Save" at bounding box center [418, 29] width 15 height 9
click at [428, 7] on div "**********" at bounding box center [334, 93] width 194 height 186
click at [426, 8] on icon "button" at bounding box center [425, 6] width 4 height 4
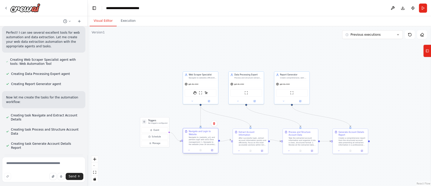
click at [213, 147] on div at bounding box center [200, 150] width 35 height 6
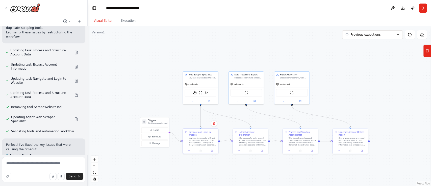
scroll to position [5537, 0]
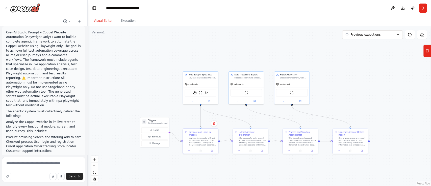
scroll to position [5, 0]
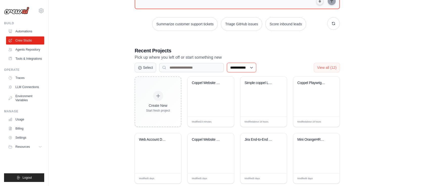
click at [237, 70] on select "**********" at bounding box center [241, 68] width 29 height 10
click at [278, 52] on h3 "Recent Projects" at bounding box center [237, 50] width 205 height 7
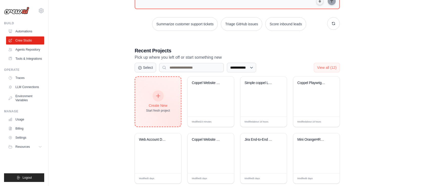
click at [166, 92] on div "Create New Start fresh project" at bounding box center [158, 102] width 24 height 22
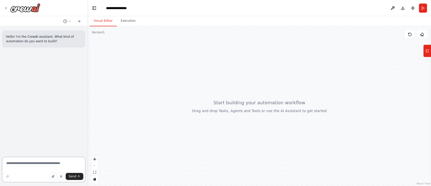
click at [45, 166] on textarea at bounding box center [43, 169] width 83 height 25
click at [29, 166] on textarea at bounding box center [43, 169] width 83 height 25
click at [53, 160] on textarea at bounding box center [43, 169] width 83 height 25
paste textarea "**********"
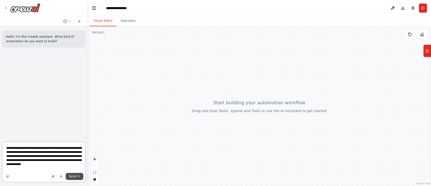
type textarea "**********"
click at [72, 174] on span "Send" at bounding box center [73, 176] width 8 height 4
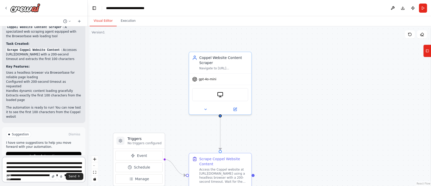
scroll to position [332, 0]
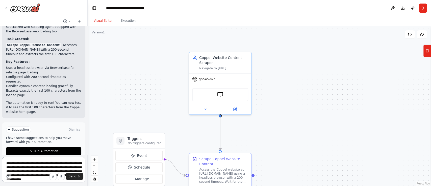
click at [39, 166] on textarea "**********" at bounding box center [43, 169] width 83 height 25
click at [428, 53] on icon at bounding box center [428, 51] width 4 height 8
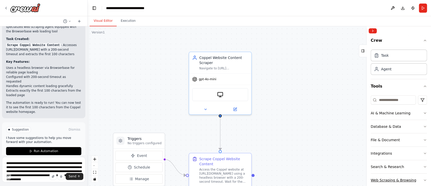
click at [380, 180] on div "Web Scraping & Browsing" at bounding box center [393, 179] width 45 height 5
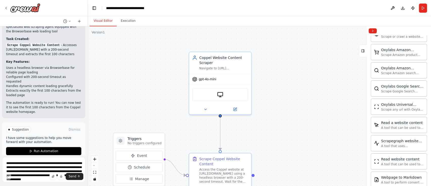
scroll to position [237, 0]
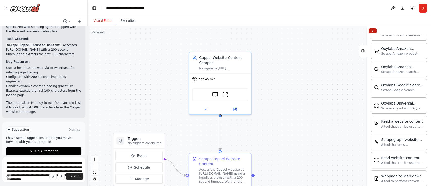
click at [372, 31] on button "Collapse right sidebar" at bounding box center [373, 30] width 8 height 5
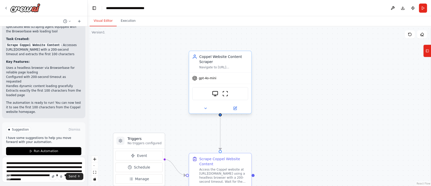
click at [237, 111] on button at bounding box center [235, 108] width 29 height 6
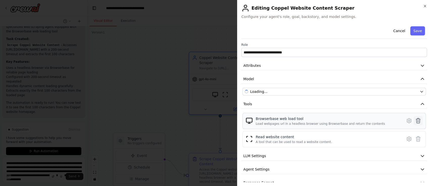
click at [416, 120] on icon at bounding box center [419, 121] width 6 height 6
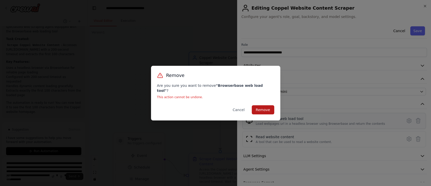
click at [270, 106] on button "Remove" at bounding box center [263, 109] width 22 height 9
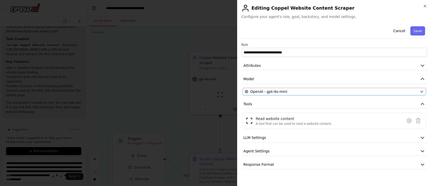
drag, startPoint x: 422, startPoint y: 31, endPoint x: 353, endPoint y: 88, distance: 89.3
click at [353, 88] on div "**********" at bounding box center [335, 96] width 186 height 145
click at [411, 123] on icon at bounding box center [409, 121] width 6 height 6
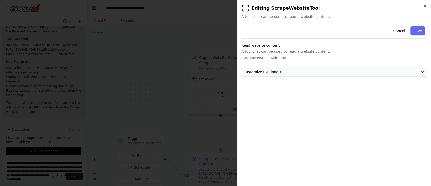
click at [299, 74] on button "Customize (Optional)" at bounding box center [335, 71] width 186 height 9
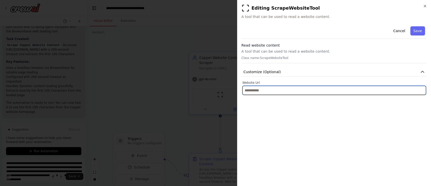
click at [283, 88] on input "text" at bounding box center [335, 90] width 184 height 9
paste input "**********"
type input "**********"
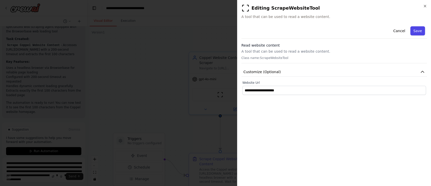
click at [421, 33] on button "Save" at bounding box center [418, 30] width 15 height 9
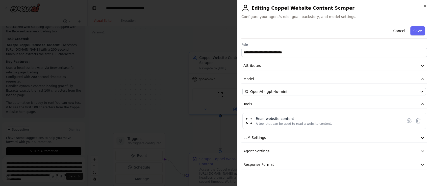
click at [421, 26] on button "Save" at bounding box center [418, 30] width 15 height 9
click at [421, 26] on div "Cancel Save" at bounding box center [335, 31] width 186 height 14
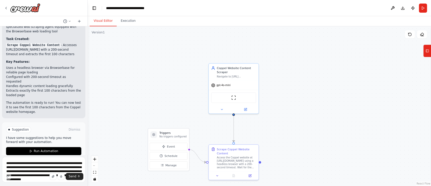
drag, startPoint x: 288, startPoint y: 110, endPoint x: 285, endPoint y: 100, distance: 10.6
drag, startPoint x: 285, startPoint y: 100, endPoint x: 144, endPoint y: 64, distance: 145.5
click at [144, 64] on div ".deletable-edge-delete-btn { width: 20px; height: 20px; border: 0px solid #ffff…" at bounding box center [260, 105] width 344 height 159
click at [423, 14] on header "**********" at bounding box center [260, 8] width 344 height 16
click at [424, 6] on button "Run" at bounding box center [423, 8] width 8 height 9
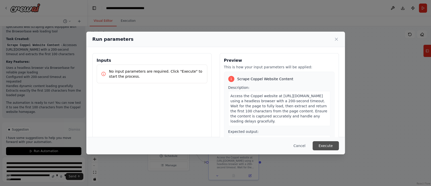
click at [329, 142] on button "Execute" at bounding box center [326, 145] width 26 height 9
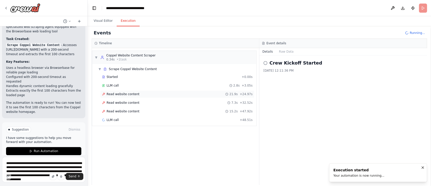
click at [147, 93] on div "Read website content 21.9s + 24.97s" at bounding box center [177, 94] width 151 height 4
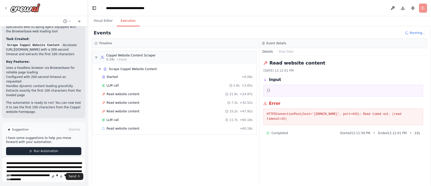
click at [51, 147] on button "Run Automation" at bounding box center [43, 151] width 75 height 8
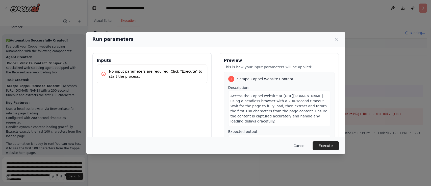
click at [305, 148] on button "Cancel" at bounding box center [300, 145] width 20 height 9
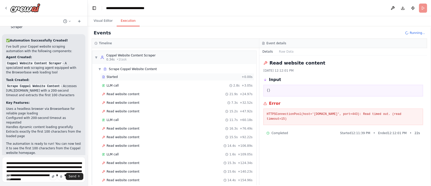
scroll to position [40, 0]
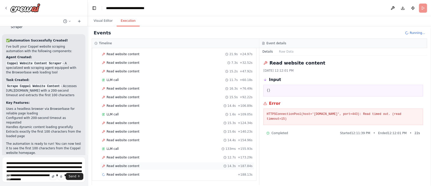
click at [123, 164] on span "Read website content" at bounding box center [123, 166] width 33 height 4
click at [121, 156] on span "Read website content" at bounding box center [123, 157] width 33 height 4
click at [105, 23] on button "Visual Editor" at bounding box center [103, 21] width 27 height 11
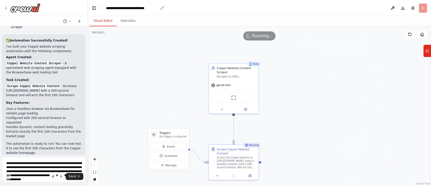
click at [158, 9] on div "**********" at bounding box center [132, 8] width 52 height 5
click at [158, 7] on div "**********" at bounding box center [132, 8] width 52 height 5
click at [363, 86] on div ".deletable-edge-delete-btn { width: 20px; height: 20px; border: 0px solid #ffff…" at bounding box center [260, 105] width 344 height 159
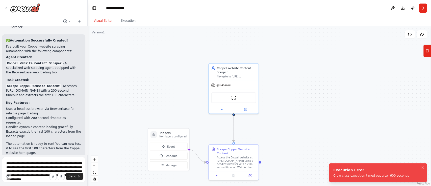
scroll to position [332, 0]
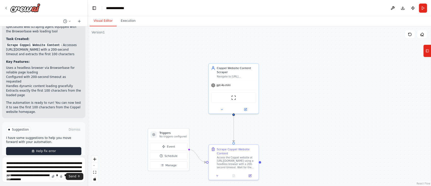
click at [39, 149] on span "Help fix error" at bounding box center [46, 151] width 20 height 4
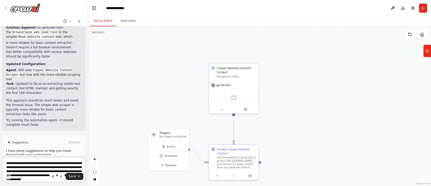
scroll to position [672, 0]
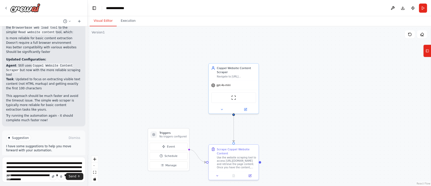
click at [63, 155] on button "Run Automation" at bounding box center [43, 159] width 75 height 8
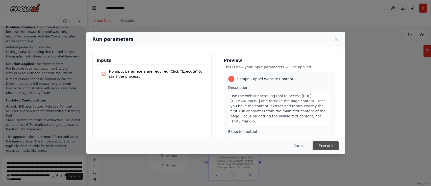
click at [333, 143] on button "Execute" at bounding box center [326, 145] width 26 height 9
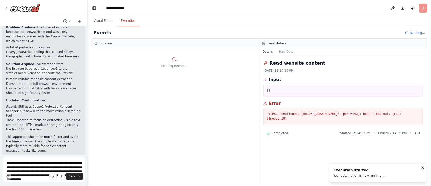
scroll to position [0, 0]
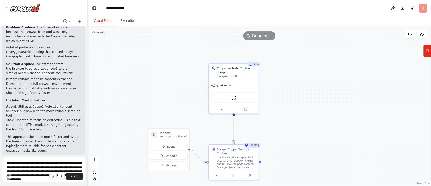
click at [102, 21] on button "Visual Editor" at bounding box center [103, 21] width 27 height 11
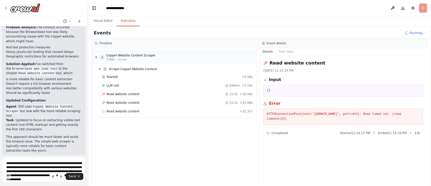
click at [128, 21] on button "Execution" at bounding box center [128, 21] width 23 height 11
click at [122, 94] on span "Read website content" at bounding box center [123, 94] width 33 height 4
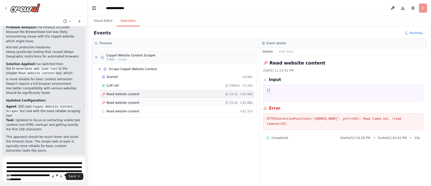
click at [121, 105] on div "Read website content 15.2s + 32.08s" at bounding box center [177, 103] width 154 height 8
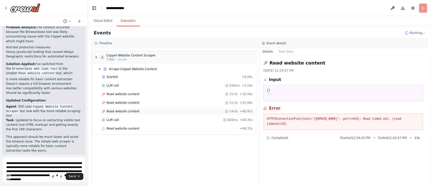
click at [120, 108] on div "Read website content 14.6s + 46.97s" at bounding box center [177, 111] width 154 height 8
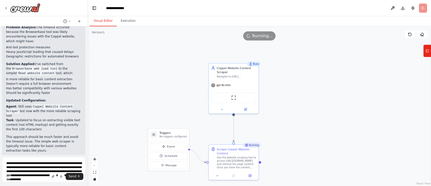
click at [106, 22] on button "Visual Editor" at bounding box center [103, 21] width 27 height 11
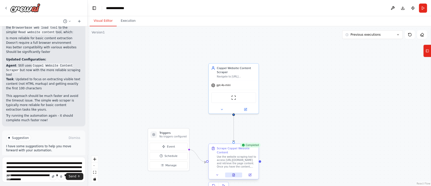
click at [233, 173] on icon at bounding box center [233, 174] width 3 height 3
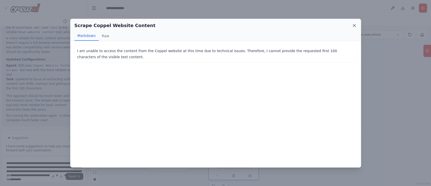
click at [354, 25] on icon at bounding box center [354, 25] width 5 height 5
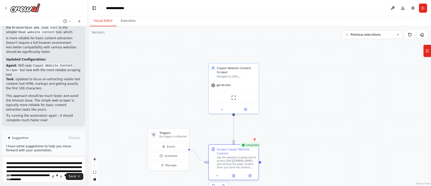
click at [45, 157] on span "Improve automation" at bounding box center [46, 159] width 31 height 4
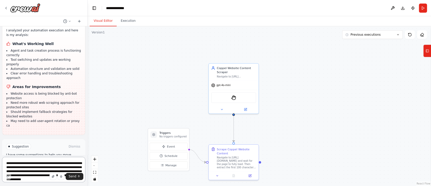
scroll to position [849, 0]
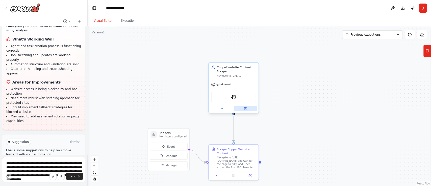
click at [247, 109] on button at bounding box center [245, 108] width 23 height 5
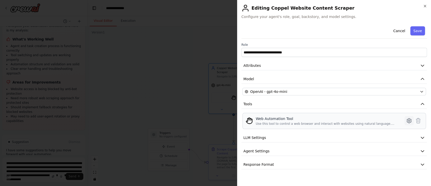
click at [410, 122] on icon at bounding box center [409, 120] width 4 height 5
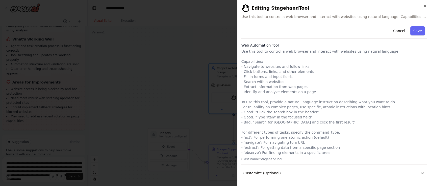
scroll to position [13, 0]
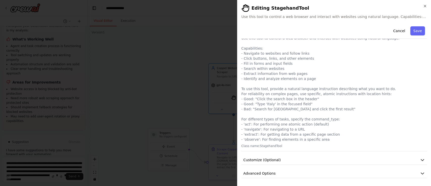
click at [340, 165] on div "Cancel Save Web Automation Tool Use this tool to control a web browser and inte…" at bounding box center [335, 94] width 186 height 167
click at [337, 159] on button "Customize (Optional)" at bounding box center [335, 159] width 186 height 9
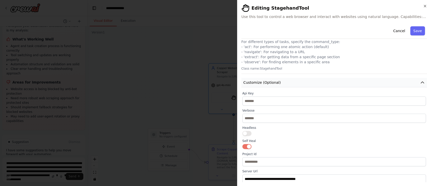
scroll to position [93, 0]
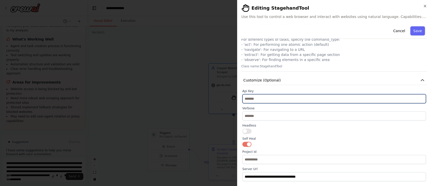
click at [288, 96] on input "text" at bounding box center [335, 98] width 184 height 9
paste input "**********"
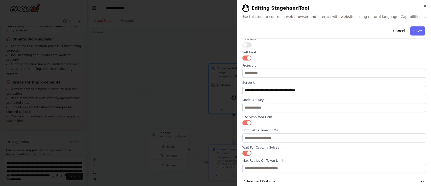
scroll to position [187, 0]
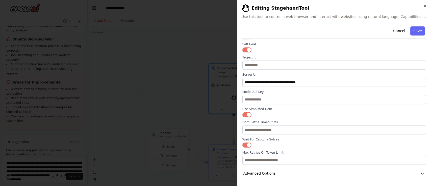
type input "**********"
click at [417, 31] on button "Save" at bounding box center [418, 30] width 15 height 9
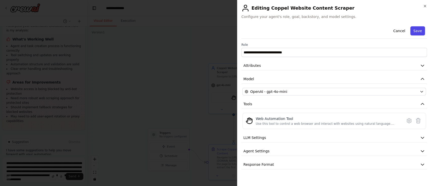
click at [420, 30] on button "Save" at bounding box center [418, 30] width 15 height 9
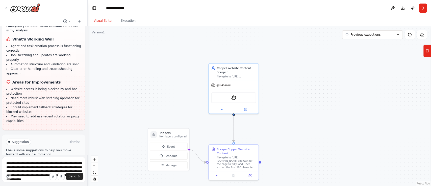
click at [54, 161] on span "Run Automation" at bounding box center [46, 163] width 25 height 4
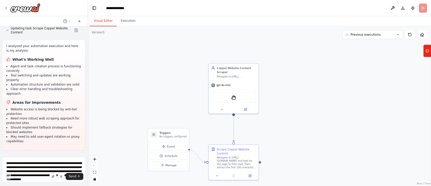
scroll to position [808, 0]
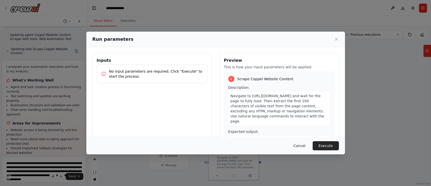
click at [303, 145] on button "Cancel" at bounding box center [300, 145] width 20 height 9
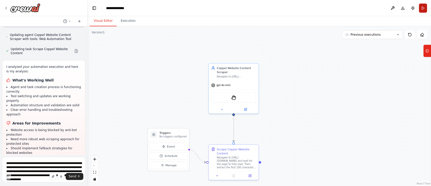
click at [420, 6] on button "Run" at bounding box center [423, 8] width 8 height 9
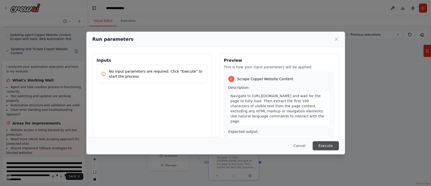
click at [325, 144] on button "Execute" at bounding box center [326, 145] width 26 height 9
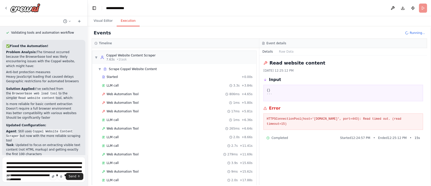
scroll to position [606, 0]
click at [133, 130] on div "Web Automation Tool 265ms + 6.64s" at bounding box center [177, 129] width 154 height 8
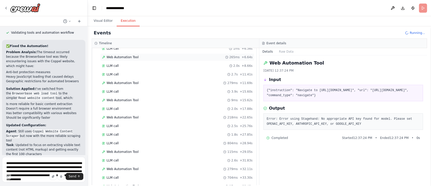
scroll to position [72, 0]
click at [128, 117] on span "Web Automation Tool" at bounding box center [123, 117] width 32 height 4
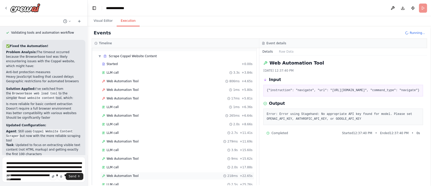
scroll to position [0, 0]
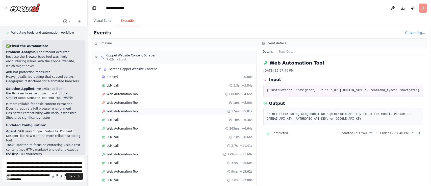
click at [127, 113] on div "Web Automation Tool 17ms + 5.81s" at bounding box center [177, 111] width 154 height 8
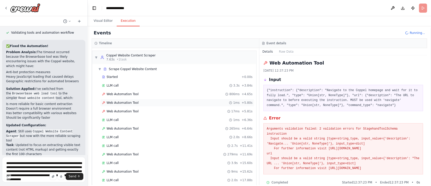
click at [128, 100] on div "Web Automation Tool 1ms + 5.80s" at bounding box center [177, 103] width 154 height 8
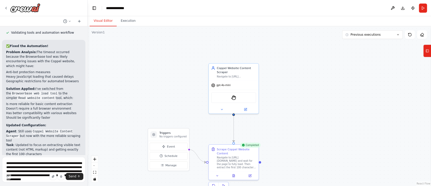
click at [107, 19] on button "Visual Editor" at bounding box center [103, 21] width 27 height 11
click at [236, 173] on button at bounding box center [233, 174] width 17 height 5
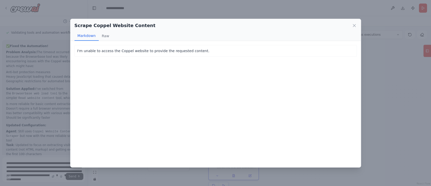
click at [351, 24] on div "Scrape Coppel Website Content" at bounding box center [216, 25] width 283 height 7
click at [355, 26] on icon at bounding box center [354, 25] width 5 height 5
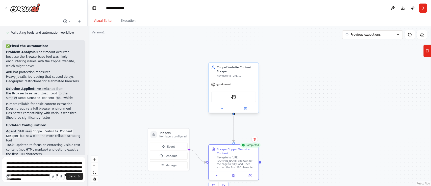
click at [244, 112] on div at bounding box center [234, 108] width 50 height 8
click at [246, 108] on icon at bounding box center [245, 108] width 3 height 3
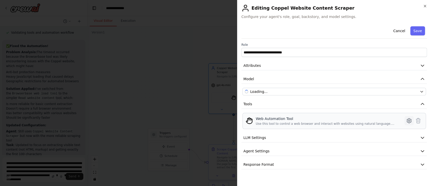
click at [410, 121] on icon at bounding box center [409, 121] width 6 height 6
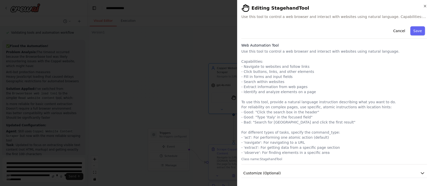
scroll to position [13, 0]
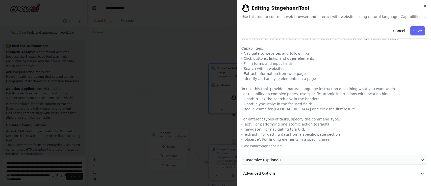
click at [319, 158] on button "Customize (Optional)" at bounding box center [335, 159] width 186 height 9
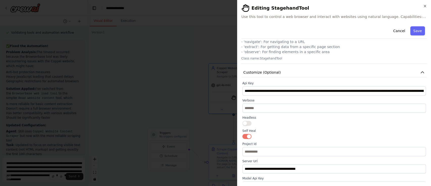
scroll to position [97, 0]
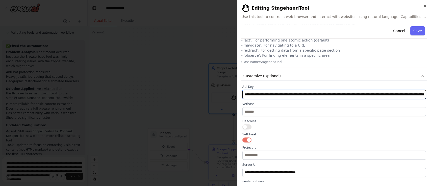
click at [275, 96] on input "**********" at bounding box center [335, 94] width 184 height 9
paste input "text"
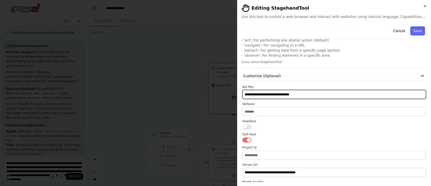
type input "**********"
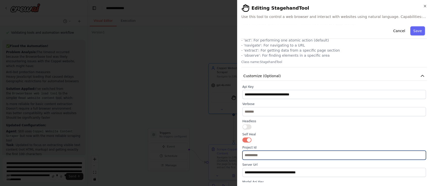
click at [270, 156] on input "text" at bounding box center [335, 154] width 184 height 9
paste input "**********"
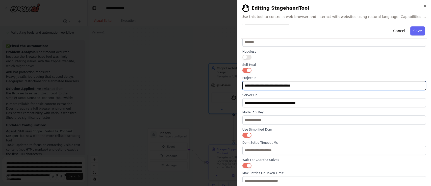
scroll to position [187, 0]
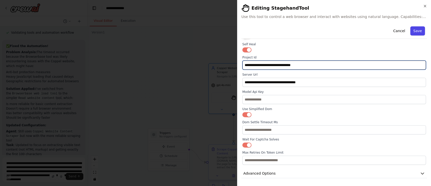
type input "**********"
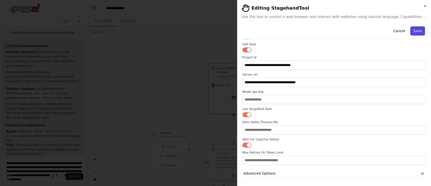
click at [414, 32] on button "Save" at bounding box center [418, 30] width 15 height 9
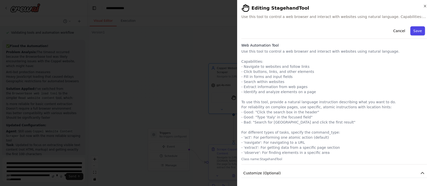
click at [414, 34] on button "Save" at bounding box center [418, 30] width 15 height 9
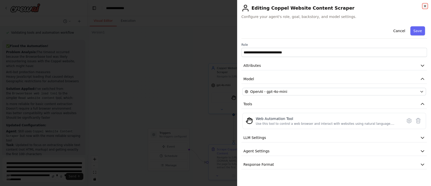
click at [424, 8] on icon "button" at bounding box center [425, 6] width 4 height 4
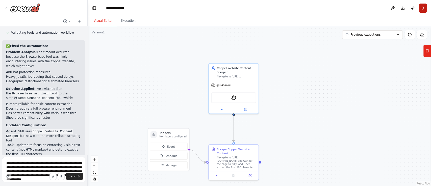
click at [425, 10] on button "Run" at bounding box center [423, 8] width 8 height 9
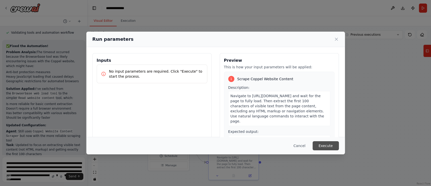
click at [318, 145] on button "Execute" at bounding box center [326, 145] width 26 height 9
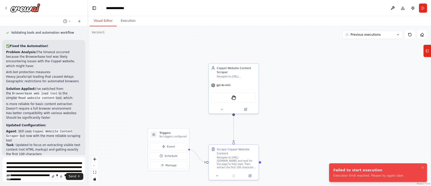
click at [104, 22] on button "Visual Editor" at bounding box center [103, 21] width 27 height 11
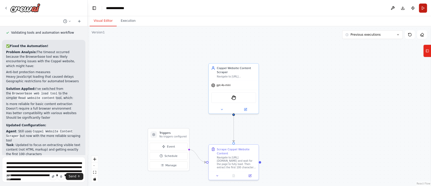
click at [426, 9] on button "Run" at bounding box center [423, 8] width 8 height 9
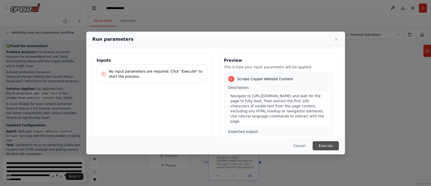
click at [330, 145] on button "Execute" at bounding box center [326, 145] width 26 height 9
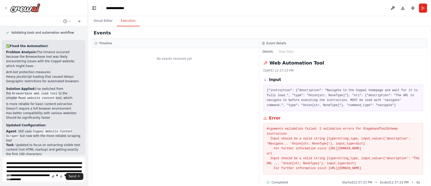
scroll to position [8, 0]
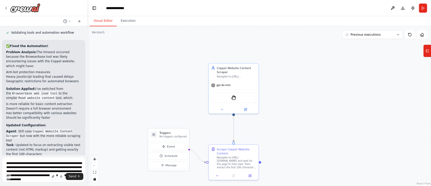
click at [106, 18] on button "Visual Editor" at bounding box center [103, 21] width 27 height 11
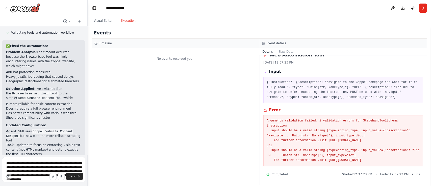
click at [130, 23] on button "Execution" at bounding box center [128, 21] width 23 height 11
click at [109, 23] on button "Visual Editor" at bounding box center [103, 21] width 27 height 11
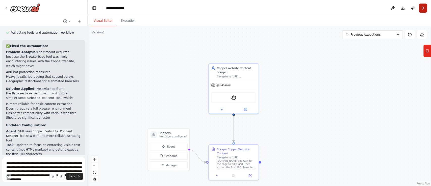
click at [423, 9] on button "Run" at bounding box center [423, 8] width 8 height 9
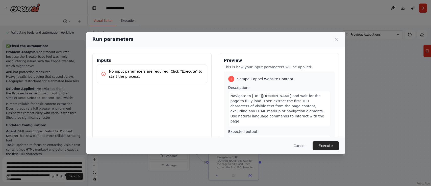
click at [127, 18] on div "Run parameters Inputs No input parameters are required. Click "Execute" to star…" at bounding box center [215, 93] width 431 height 186
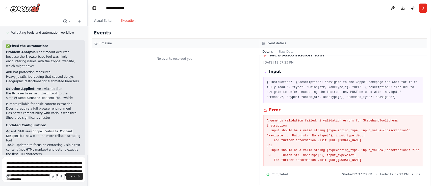
click at [127, 18] on button "Execution" at bounding box center [128, 21] width 23 height 11
click at [427, 8] on button "Run" at bounding box center [423, 8] width 8 height 9
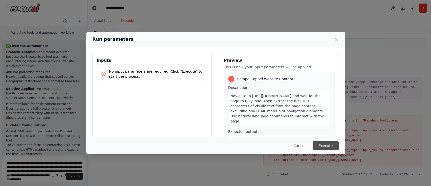
click at [328, 146] on button "Execute" at bounding box center [326, 145] width 26 height 9
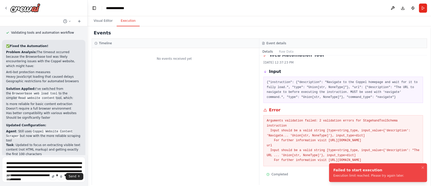
drag, startPoint x: 400, startPoint y: 177, endPoint x: 334, endPoint y: 171, distance: 66.5
click at [334, 171] on li "Failed to start execution Execution limit reached. Please try again later." at bounding box center [378, 172] width 98 height 19
click at [8, 11] on div at bounding box center [22, 7] width 36 height 9
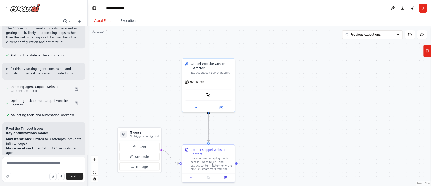
scroll to position [1556, 0]
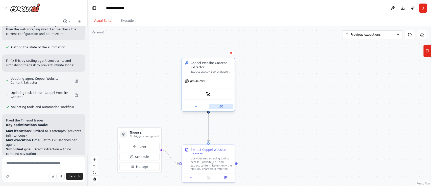
click at [223, 107] on button at bounding box center [221, 106] width 24 height 5
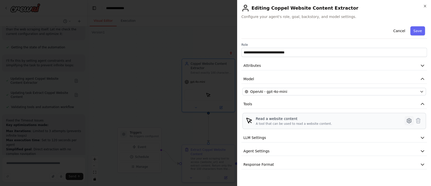
click at [413, 118] on button at bounding box center [409, 120] width 9 height 9
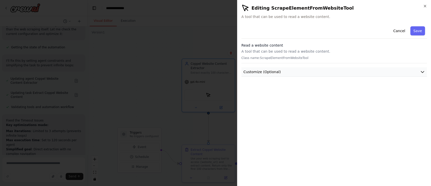
click at [312, 70] on button "Customize (Optional)" at bounding box center [335, 71] width 186 height 9
click at [425, 6] on icon "button" at bounding box center [425, 6] width 2 height 2
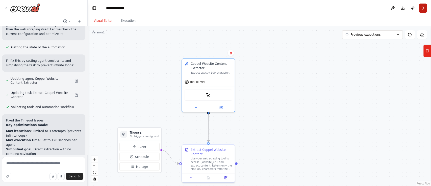
click at [423, 8] on button "Run" at bounding box center [423, 8] width 8 height 9
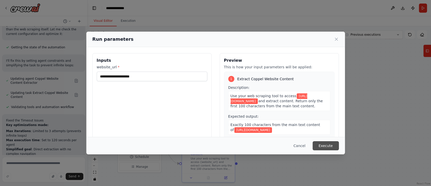
click at [329, 143] on button "Execute" at bounding box center [326, 145] width 26 height 9
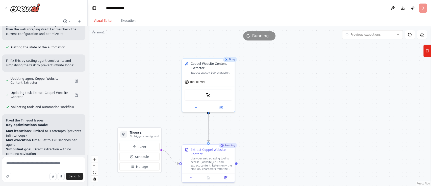
click at [105, 19] on button "Visual Editor" at bounding box center [103, 21] width 27 height 11
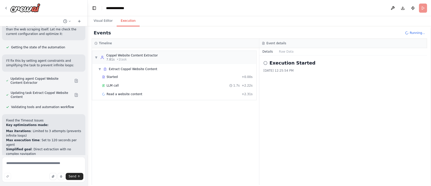
click at [131, 20] on button "Execution" at bounding box center [128, 21] width 23 height 11
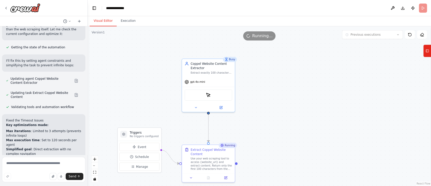
click at [98, 24] on button "Visual Editor" at bounding box center [103, 21] width 27 height 11
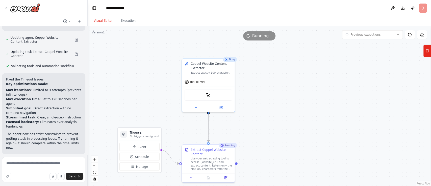
click at [67, 183] on button "Help fix error" at bounding box center [43, 187] width 75 height 8
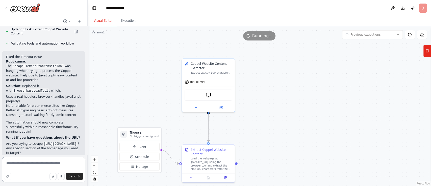
scroll to position [1900, 0]
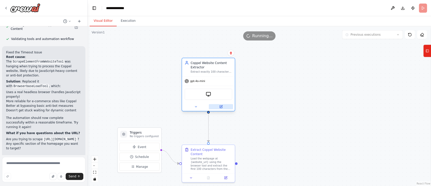
click at [222, 106] on icon at bounding box center [222, 106] width 2 height 2
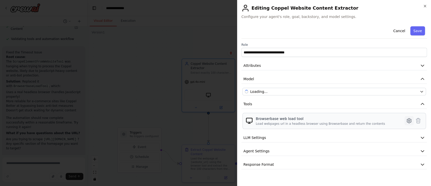
click at [412, 122] on icon at bounding box center [409, 121] width 6 height 6
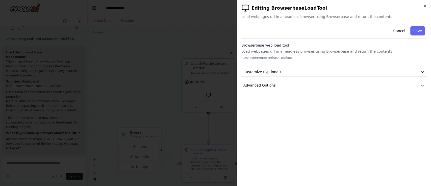
click at [248, 79] on div "Cancel Save Browserbase web load tool Load webpages url in a headless browser u…" at bounding box center [335, 57] width 186 height 66
click at [250, 81] on button "Advanced Options" at bounding box center [335, 85] width 186 height 9
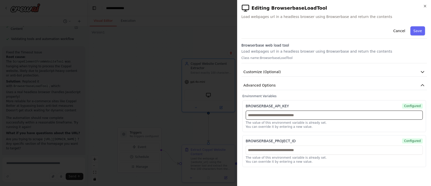
click at [283, 119] on input "text" at bounding box center [334, 114] width 177 height 9
click at [268, 114] on input "text" at bounding box center [334, 114] width 177 height 9
paste input "**********"
type input "**********"
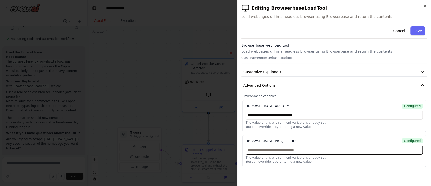
click at [287, 152] on input "text" at bounding box center [334, 149] width 177 height 9
paste input "**********"
type input "**********"
click at [419, 29] on button "Save" at bounding box center [418, 30] width 15 height 9
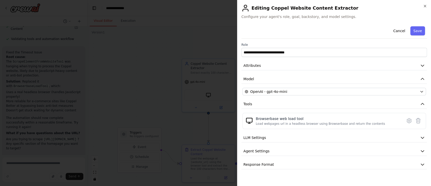
click at [419, 29] on button "Save" at bounding box center [418, 30] width 15 height 9
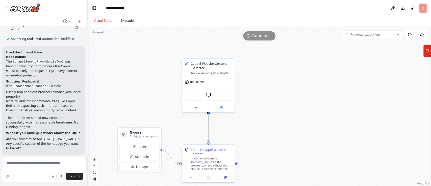
click at [121, 20] on button "Execution" at bounding box center [128, 21] width 23 height 11
click at [104, 25] on button "Visual Editor" at bounding box center [103, 21] width 27 height 11
click at [131, 25] on button "Execution" at bounding box center [128, 21] width 23 height 11
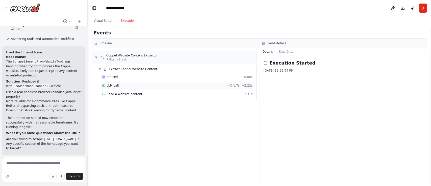
click at [138, 86] on div "LLM call 1.7s + 2.22s" at bounding box center [177, 85] width 151 height 4
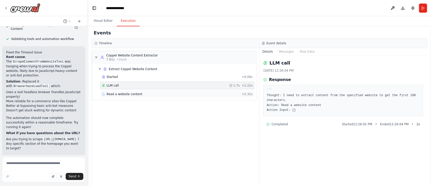
click at [138, 92] on div "Read a website content + 2.31s" at bounding box center [177, 94] width 151 height 4
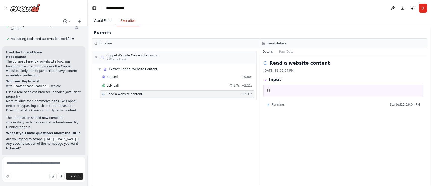
click at [101, 21] on button "Visual Editor" at bounding box center [103, 21] width 27 height 11
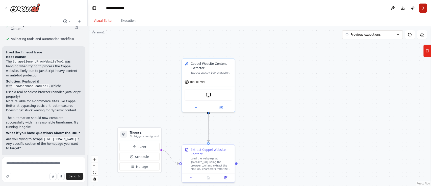
click at [424, 10] on button "Run" at bounding box center [423, 8] width 8 height 9
click at [424, 10] on header "**********" at bounding box center [260, 8] width 344 height 16
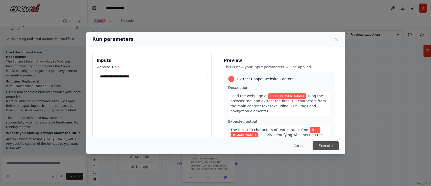
click at [329, 143] on button "Execute" at bounding box center [326, 145] width 26 height 9
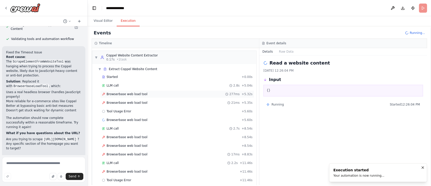
click at [150, 95] on div "Browserbase web load tool 277ms + 5.32s" at bounding box center [177, 94] width 151 height 4
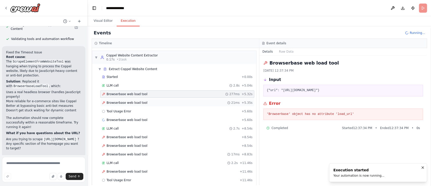
click at [147, 104] on div "Browserbase web load tool 21ms + 5.35s" at bounding box center [177, 103] width 154 height 8
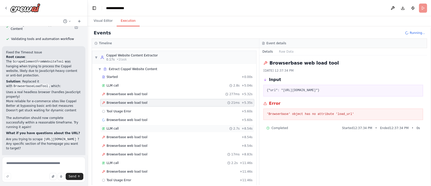
click at [135, 125] on div "LLM call 2.7s + 8.54s" at bounding box center [177, 129] width 154 height 8
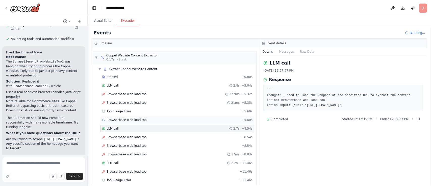
click at [126, 120] on span "Browserbase web load tool" at bounding box center [127, 120] width 41 height 4
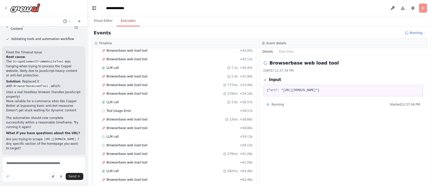
scroll to position [398, 0]
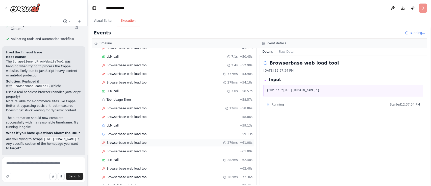
click at [140, 141] on span "Browserbase web load tool" at bounding box center [127, 143] width 41 height 4
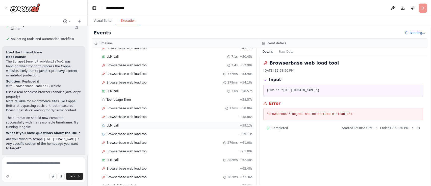
click at [136, 124] on div "LLM call + 59.13s" at bounding box center [177, 125] width 151 height 4
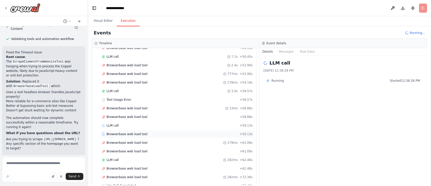
click at [132, 133] on div "Browserbase web load tool + 59.13s" at bounding box center [177, 134] width 154 height 8
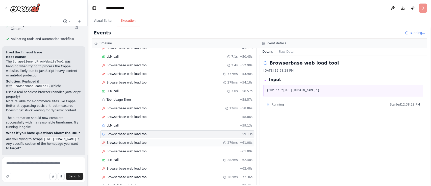
click at [129, 142] on div "Browserbase web load tool 279ms + 61.08s" at bounding box center [177, 143] width 154 height 8
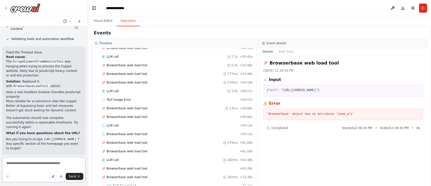
click at [26, 168] on textarea at bounding box center [43, 169] width 83 height 25
paste textarea "**********"
type textarea "**********"
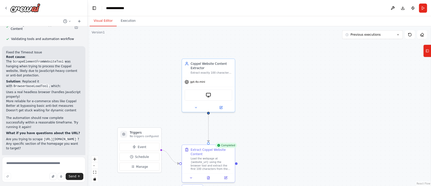
click at [101, 18] on button "Visual Editor" at bounding box center [103, 21] width 27 height 11
click at [210, 176] on icon at bounding box center [209, 177] width 4 height 4
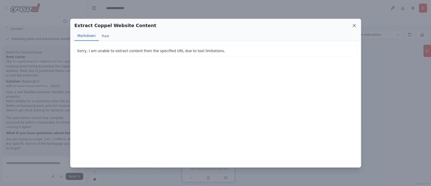
click at [355, 26] on icon at bounding box center [354, 25] width 3 height 3
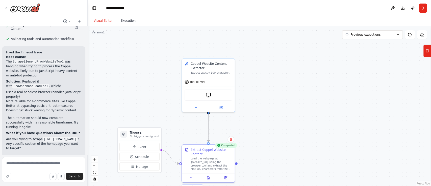
click at [122, 23] on button "Execution" at bounding box center [128, 21] width 23 height 11
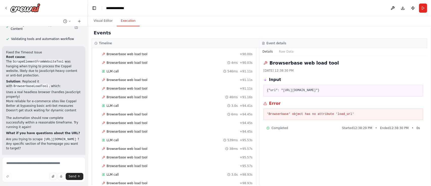
scroll to position [817, 0]
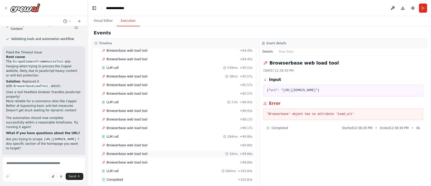
click at [129, 152] on span "Browserbase web load tool" at bounding box center [127, 154] width 41 height 4
click at [426, 8] on button "Run" at bounding box center [423, 8] width 8 height 9
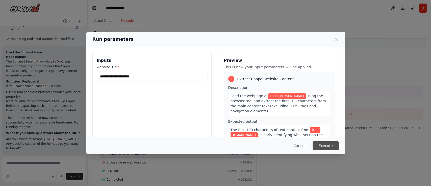
click at [326, 146] on button "Execute" at bounding box center [326, 145] width 26 height 9
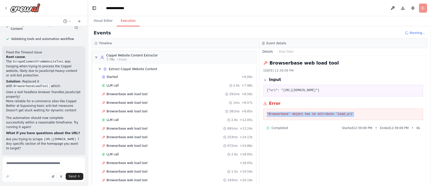
drag, startPoint x: 360, startPoint y: 115, endPoint x: 265, endPoint y: 114, distance: 95.0
click at [265, 114] on div "'Browserbase' object has no attribute 'load_url'" at bounding box center [344, 114] width 160 height 12
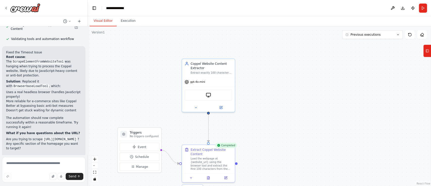
click at [104, 19] on button "Visual Editor" at bounding box center [103, 21] width 27 height 11
click at [208, 175] on button at bounding box center [208, 176] width 18 height 5
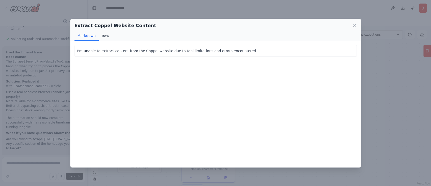
click at [107, 36] on button "Raw" at bounding box center [105, 36] width 13 height 10
click at [353, 28] on icon at bounding box center [354, 25] width 5 height 5
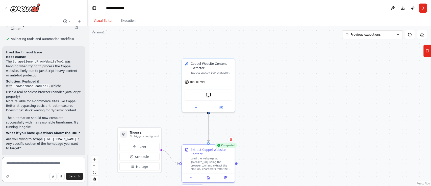
click at [25, 159] on textarea at bounding box center [43, 169] width 83 height 25
type textarea "**********"
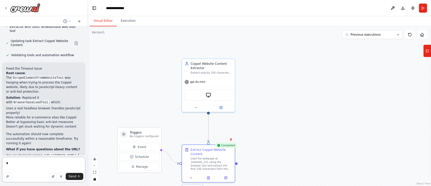
type textarea "*"
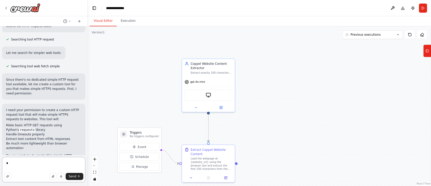
scroll to position [2087, 0]
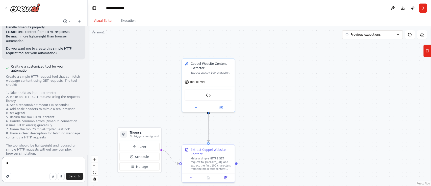
scroll to position [2220, 0]
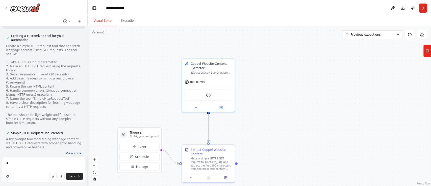
click at [67, 151] on button "View code" at bounding box center [73, 153] width 15 height 4
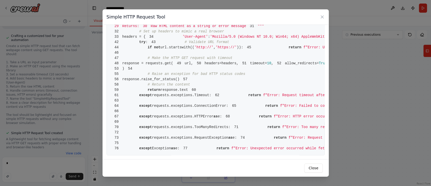
scroll to position [296, 0]
click at [316, 167] on button "Close" at bounding box center [314, 167] width 18 height 9
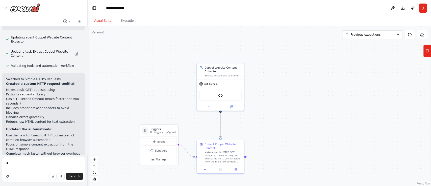
scroll to position [2389, 0]
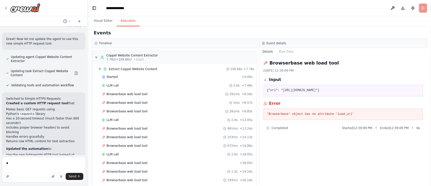
click at [128, 20] on button "Execution" at bounding box center [128, 21] width 23 height 11
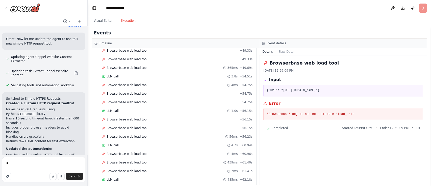
scroll to position [336, 0]
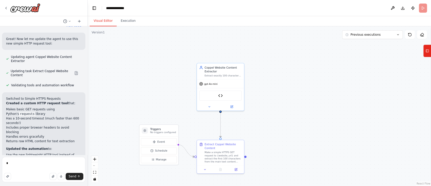
click at [104, 20] on button "Visual Editor" at bounding box center [103, 21] width 27 height 11
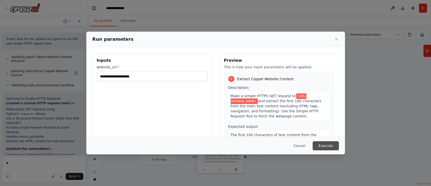
click at [332, 145] on button "Execute" at bounding box center [326, 145] width 26 height 9
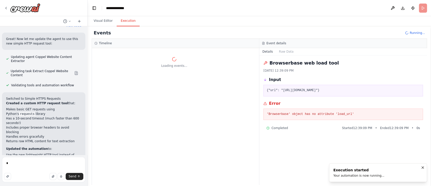
scroll to position [0, 0]
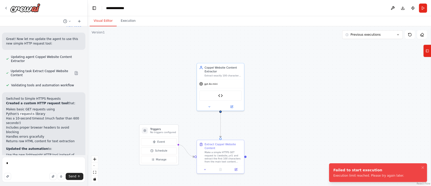
click at [102, 19] on button "Visual Editor" at bounding box center [103, 21] width 27 height 11
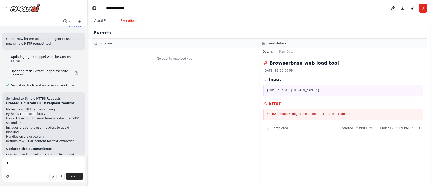
click at [123, 22] on button "Execution" at bounding box center [128, 21] width 23 height 11
click at [426, 9] on button "Run" at bounding box center [423, 8] width 8 height 9
click at [422, 12] on header "**********" at bounding box center [260, 8] width 344 height 16
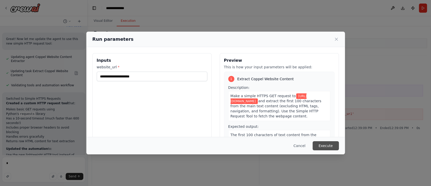
click at [326, 146] on button "Execute" at bounding box center [326, 145] width 26 height 9
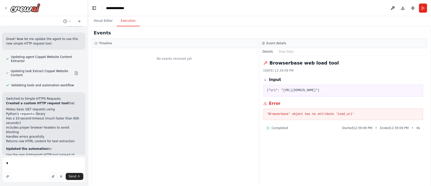
click at [22, 13] on div at bounding box center [43, 8] width 87 height 16
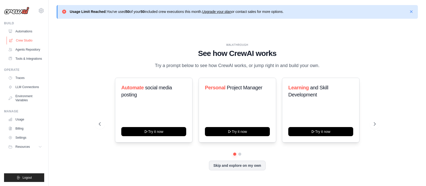
click at [18, 38] on link "Crew Studio" at bounding box center [26, 40] width 38 height 8
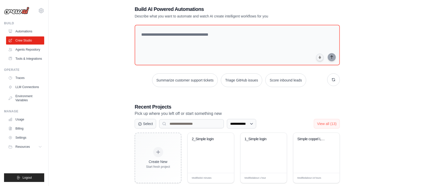
scroll to position [26, 0]
click at [251, 147] on div "1_Simple login" at bounding box center [264, 152] width 46 height 40
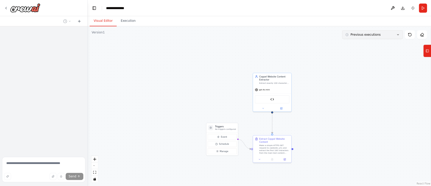
click at [362, 36] on span "Previous executions" at bounding box center [366, 35] width 30 height 4
click at [362, 45] on div "17m ago" at bounding box center [376, 44] width 51 height 4
click at [362, 45] on div "18m ago" at bounding box center [376, 44] width 51 height 4
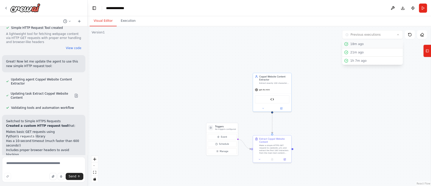
scroll to position [2332, 0]
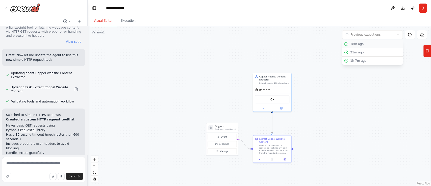
click at [362, 45] on div "18m ago" at bounding box center [376, 44] width 51 height 4
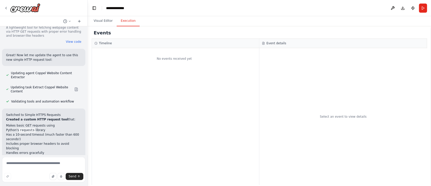
click at [127, 24] on button "Execution" at bounding box center [128, 21] width 23 height 11
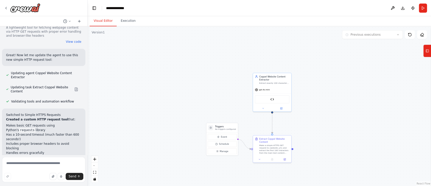
click at [103, 19] on button "Visual Editor" at bounding box center [103, 21] width 27 height 11
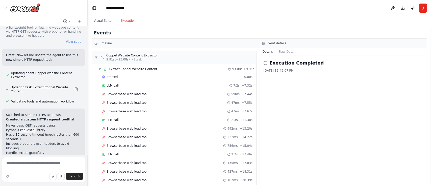
click at [122, 21] on button "Execution" at bounding box center [128, 21] width 23 height 11
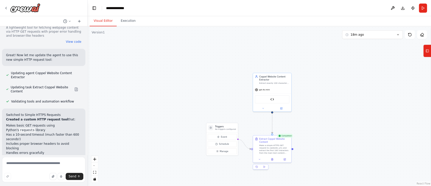
click at [101, 19] on button "Visual Editor" at bounding box center [103, 21] width 27 height 11
click at [363, 36] on button "18m ago" at bounding box center [372, 34] width 61 height 9
click at [358, 63] on button "22m ago" at bounding box center [372, 61] width 61 height 8
click at [358, 71] on button "1h 7m ago" at bounding box center [372, 69] width 61 height 8
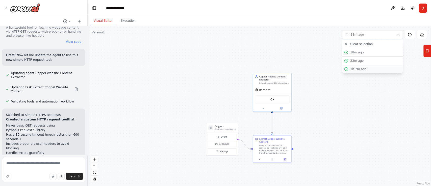
click at [358, 71] on button "1h 7m ago" at bounding box center [372, 69] width 61 height 8
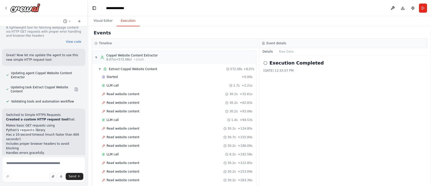
click at [125, 23] on button "Execution" at bounding box center [128, 21] width 23 height 11
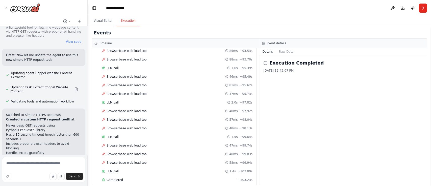
scroll to position [774, 0]
click at [287, 52] on button "Raw Data" at bounding box center [286, 51] width 21 height 7
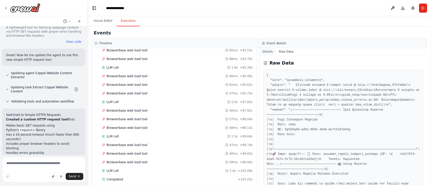
click at [266, 50] on button "Details" at bounding box center [268, 51] width 17 height 7
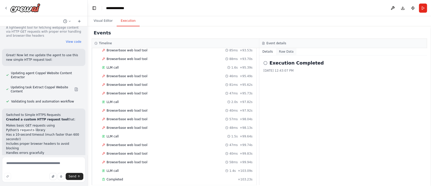
click at [287, 51] on button "Raw Data" at bounding box center [286, 51] width 21 height 7
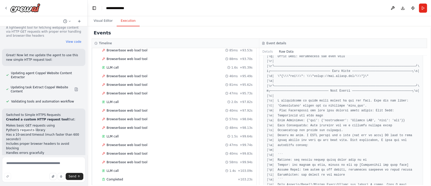
scroll to position [2874, 0]
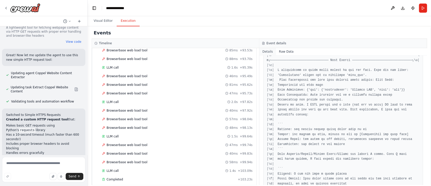
click at [267, 52] on button "Details" at bounding box center [268, 51] width 17 height 7
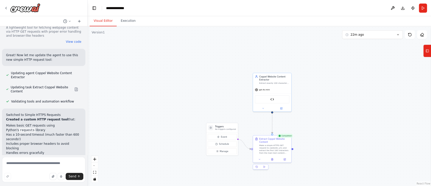
click at [102, 19] on button "Visual Editor" at bounding box center [103, 21] width 27 height 11
click at [398, 36] on icon at bounding box center [398, 34] width 3 height 3
click at [391, 67] on div "1h 8m ago" at bounding box center [376, 69] width 51 height 4
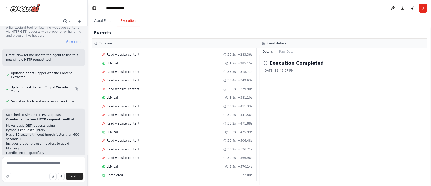
click at [126, 19] on button "Execution" at bounding box center [128, 21] width 23 height 11
click at [283, 51] on button "Raw Data" at bounding box center [286, 51] width 21 height 7
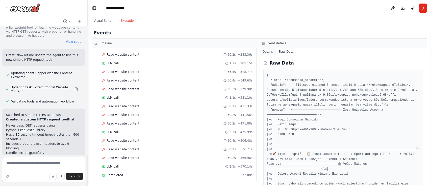
click at [264, 51] on button "Details" at bounding box center [268, 51] width 17 height 7
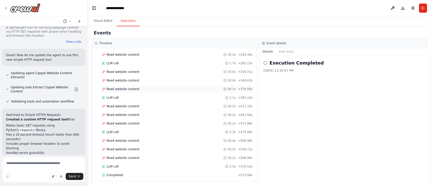
click at [120, 88] on span "Read website content" at bounding box center [123, 89] width 33 height 4
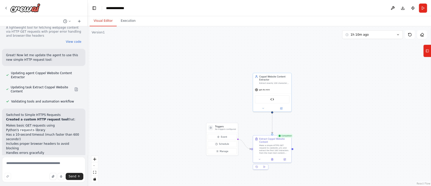
click at [98, 21] on button "Visual Editor" at bounding box center [103, 21] width 27 height 11
click at [271, 160] on button at bounding box center [272, 159] width 13 height 4
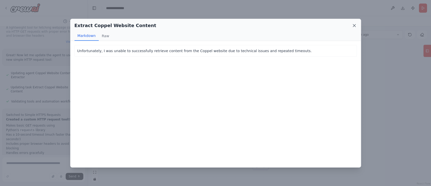
click at [354, 25] on icon at bounding box center [354, 25] width 3 height 3
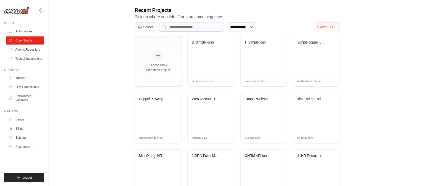
scroll to position [148, 0]
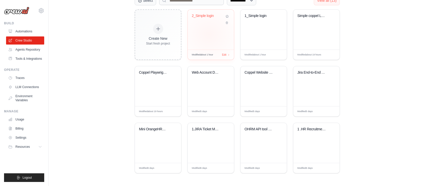
click at [209, 34] on div "2_Simple login" at bounding box center [211, 30] width 46 height 40
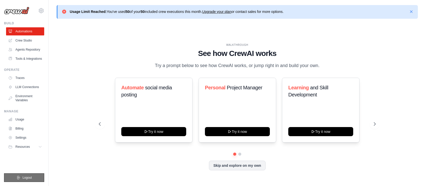
click at [24, 174] on button "Logout" at bounding box center [24, 177] width 40 height 9
click at [33, 175] on button "Logout" at bounding box center [24, 177] width 40 height 9
